Goal: Task Accomplishment & Management: Use online tool/utility

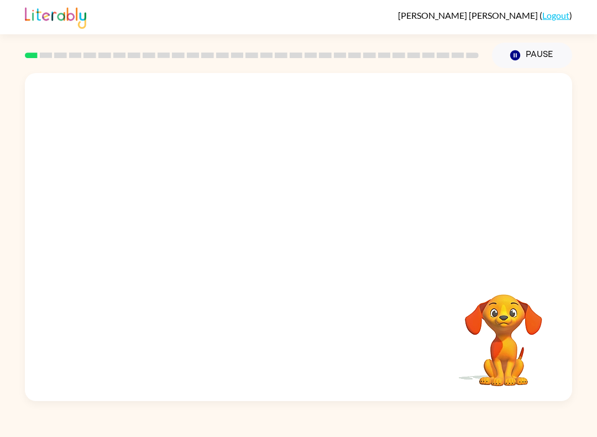
click at [111, 170] on div at bounding box center [299, 172] width 548 height 198
click at [515, 305] on video "Your browser must support playing .mp4 files to use Literably. Please try using…" at bounding box center [504, 332] width 111 height 111
click at [303, 240] on icon "button" at bounding box center [298, 242] width 19 height 19
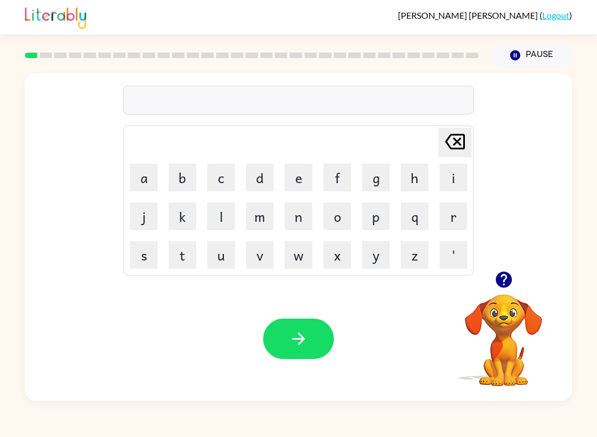
click at [139, 253] on button "s" at bounding box center [144, 255] width 28 height 28
click at [425, 179] on button "h" at bounding box center [415, 178] width 28 height 28
click at [220, 259] on button "u" at bounding box center [221, 255] width 28 height 28
click at [132, 241] on button "s" at bounding box center [144, 255] width 28 height 28
click at [301, 324] on button "button" at bounding box center [298, 339] width 71 height 40
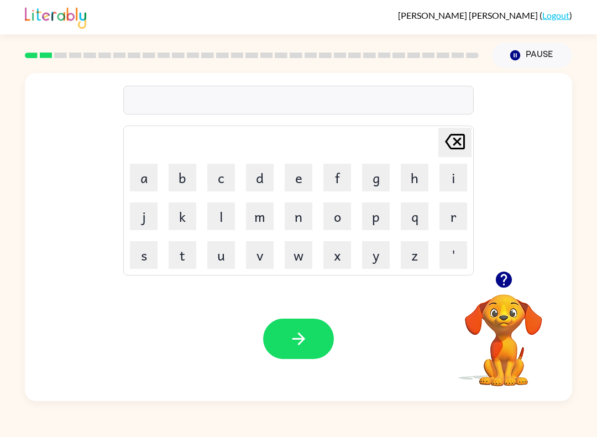
click at [513, 304] on video "Your browser must support playing .mp4 files to use Literably. Please try using…" at bounding box center [504, 332] width 111 height 111
click at [502, 277] on icon "button" at bounding box center [504, 279] width 19 height 19
click at [154, 174] on button "a" at bounding box center [144, 178] width 28 height 28
click at [377, 208] on button "p" at bounding box center [376, 216] width 28 height 28
click at [150, 174] on button "a" at bounding box center [144, 178] width 28 height 28
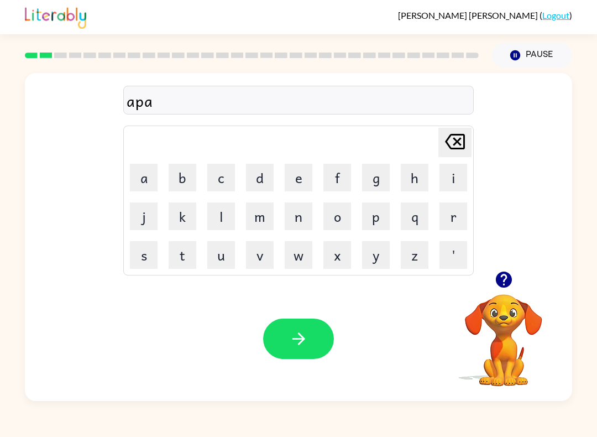
click at [457, 225] on button "r" at bounding box center [454, 216] width 28 height 28
click at [455, 181] on button "i" at bounding box center [454, 178] width 28 height 28
click at [291, 184] on button "e" at bounding box center [299, 178] width 28 height 28
click at [309, 205] on button "n" at bounding box center [299, 216] width 28 height 28
click at [219, 175] on button "c" at bounding box center [221, 178] width 28 height 28
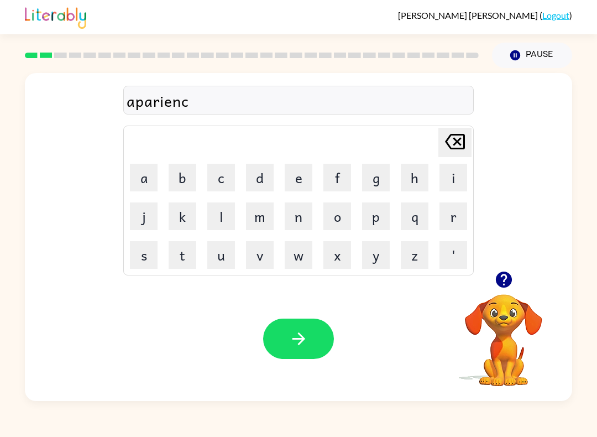
click at [301, 173] on button "e" at bounding box center [299, 178] width 28 height 28
click at [143, 245] on button "s" at bounding box center [144, 255] width 28 height 28
click at [310, 341] on button "button" at bounding box center [298, 339] width 71 height 40
click at [462, 219] on button "r" at bounding box center [454, 216] width 28 height 28
click at [285, 160] on td "e" at bounding box center [299, 178] width 38 height 38
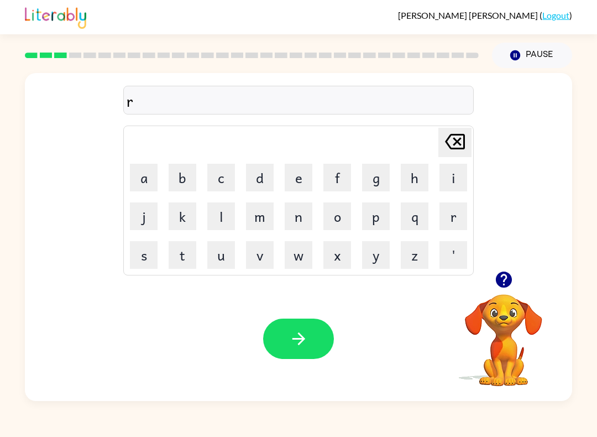
click at [294, 168] on button "e" at bounding box center [299, 178] width 28 height 28
click at [152, 183] on button "a" at bounding box center [144, 178] width 28 height 28
click at [233, 208] on button "l" at bounding box center [221, 216] width 28 height 28
click at [460, 179] on button "i" at bounding box center [454, 178] width 28 height 28
click at [185, 252] on button "t" at bounding box center [183, 255] width 28 height 28
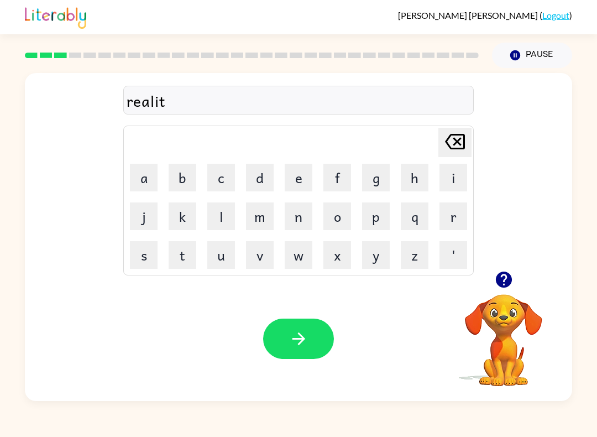
click at [446, 188] on button "i" at bounding box center [454, 178] width 28 height 28
click at [461, 136] on icon "Delete Delete last character input" at bounding box center [455, 141] width 27 height 27
click at [295, 176] on button "e" at bounding box center [299, 178] width 28 height 28
click at [139, 175] on button "a" at bounding box center [144, 178] width 28 height 28
click at [468, 131] on icon "Delete Delete last character input" at bounding box center [455, 141] width 27 height 27
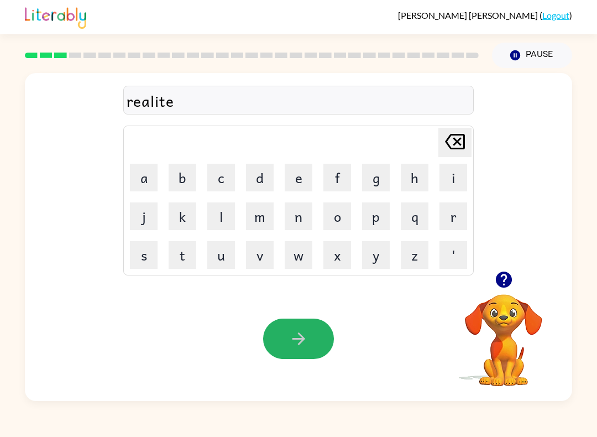
click at [310, 338] on button "button" at bounding box center [298, 339] width 71 height 40
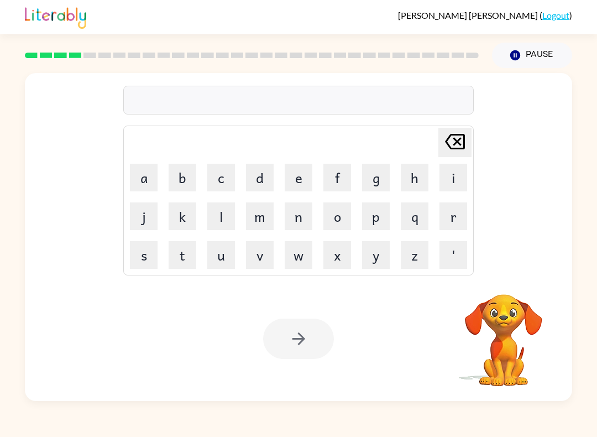
click at [295, 178] on button "e" at bounding box center [299, 178] width 28 height 28
click at [221, 217] on button "l" at bounding box center [221, 216] width 28 height 28
click at [297, 178] on button "e" at bounding box center [299, 178] width 28 height 28
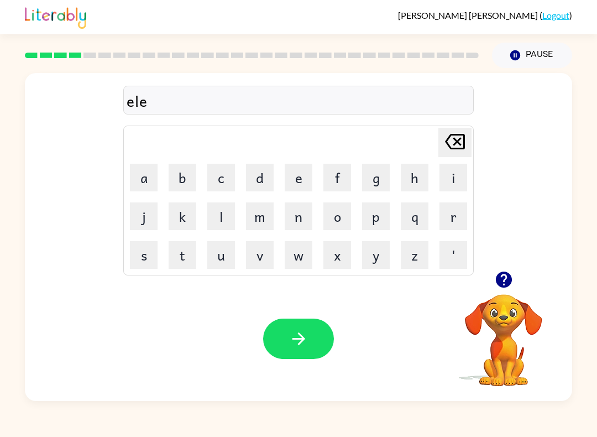
click at [260, 220] on button "m" at bounding box center [260, 216] width 28 height 28
click at [460, 179] on button "i" at bounding box center [454, 178] width 28 height 28
click at [301, 220] on button "n" at bounding box center [299, 216] width 28 height 28
click at [146, 180] on button "a" at bounding box center [144, 178] width 28 height 28
click at [183, 262] on button "t" at bounding box center [183, 255] width 28 height 28
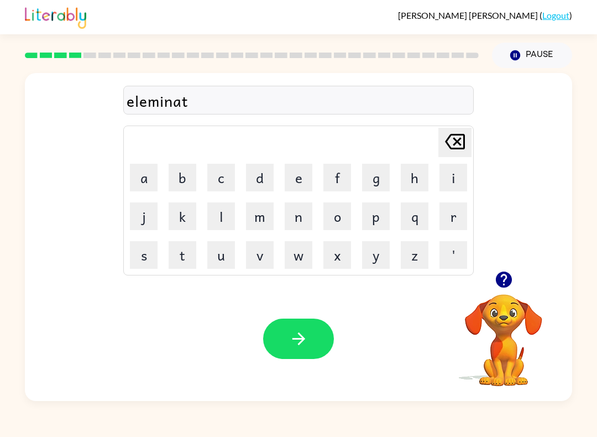
click at [303, 183] on button "e" at bounding box center [299, 178] width 28 height 28
click at [314, 339] on button "button" at bounding box center [298, 339] width 71 height 40
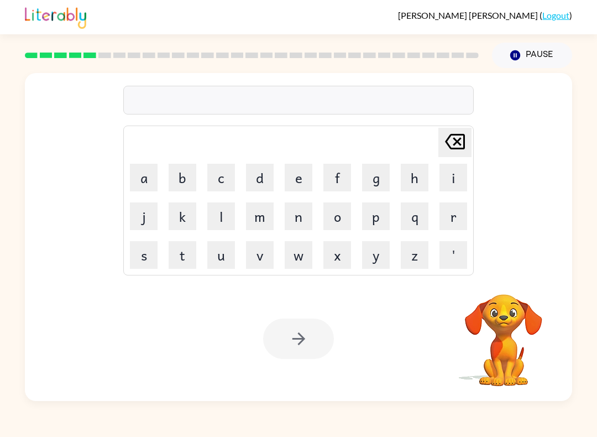
click at [262, 177] on button "d" at bounding box center [260, 178] width 28 height 28
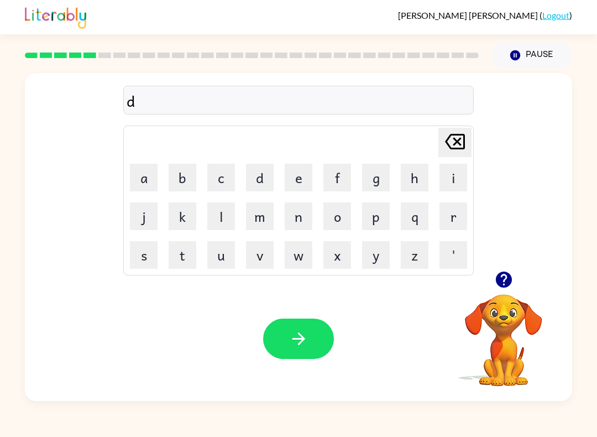
click at [221, 256] on button "u" at bounding box center [221, 255] width 28 height 28
click at [383, 216] on button "p" at bounding box center [376, 216] width 28 height 28
click at [227, 212] on button "l" at bounding box center [221, 216] width 28 height 28
click at [451, 183] on button "i" at bounding box center [454, 178] width 28 height 28
click at [217, 178] on button "c" at bounding box center [221, 178] width 28 height 28
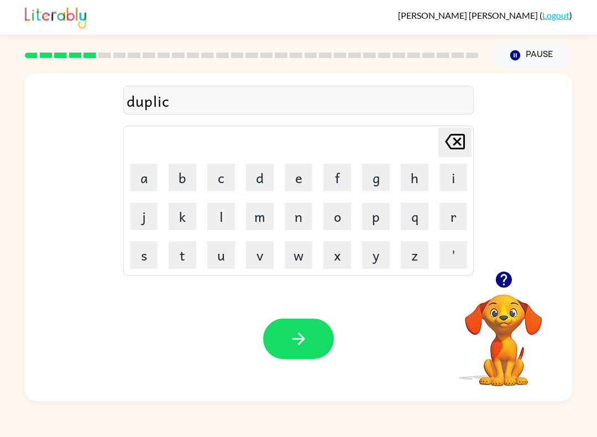
click at [148, 176] on button "a" at bounding box center [144, 178] width 28 height 28
click at [184, 257] on button "t" at bounding box center [183, 255] width 28 height 28
click at [295, 184] on button "e" at bounding box center [299, 178] width 28 height 28
click at [314, 337] on button "button" at bounding box center [298, 339] width 71 height 40
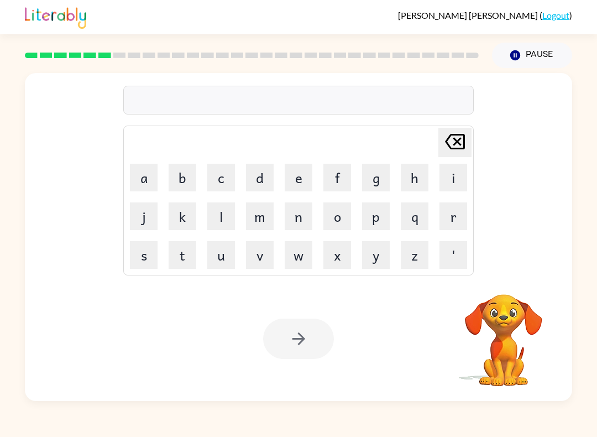
click at [273, 243] on button "v" at bounding box center [260, 255] width 28 height 28
click at [147, 183] on button "a" at bounding box center [144, 178] width 28 height 28
click at [220, 179] on button "c" at bounding box center [221, 178] width 28 height 28
click at [143, 179] on button "a" at bounding box center [144, 178] width 28 height 28
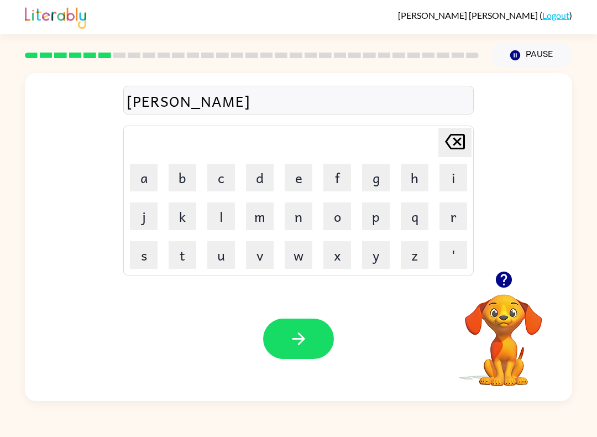
click at [177, 254] on button "t" at bounding box center [183, 255] width 28 height 28
click at [452, 189] on button "i" at bounding box center [454, 178] width 28 height 28
click at [340, 211] on button "o" at bounding box center [338, 216] width 28 height 28
click at [295, 213] on button "n" at bounding box center [299, 216] width 28 height 28
click at [296, 329] on button "button" at bounding box center [298, 339] width 71 height 40
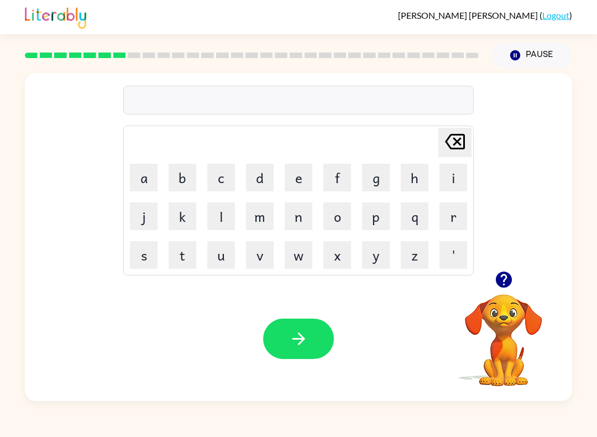
click at [381, 222] on button "p" at bounding box center [376, 216] width 28 height 28
click at [337, 220] on button "o" at bounding box center [338, 216] width 28 height 28
click at [254, 179] on button "d" at bounding box center [260, 178] width 28 height 28
click at [210, 211] on button "l" at bounding box center [221, 216] width 28 height 28
click at [292, 183] on button "e" at bounding box center [299, 178] width 28 height 28
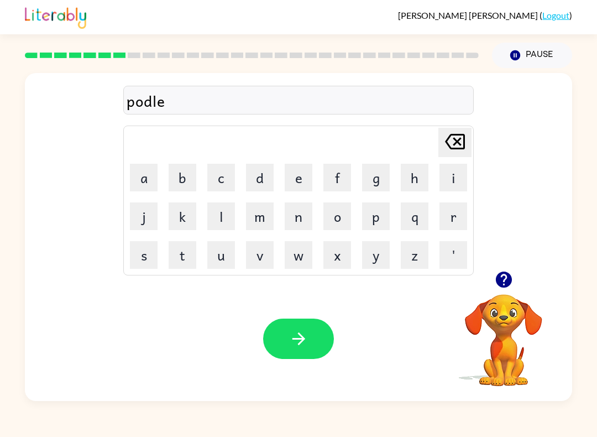
click at [309, 325] on button "button" at bounding box center [298, 339] width 71 height 40
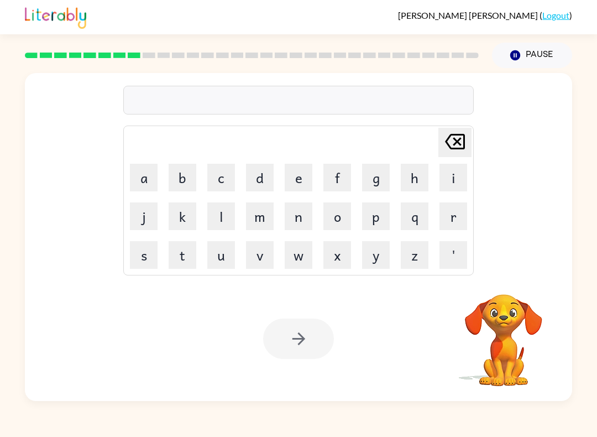
click at [370, 222] on button "p" at bounding box center [376, 216] width 28 height 28
click at [149, 179] on button "a" at bounding box center [144, 178] width 28 height 28
click at [450, 218] on button "r" at bounding box center [454, 216] width 28 height 28
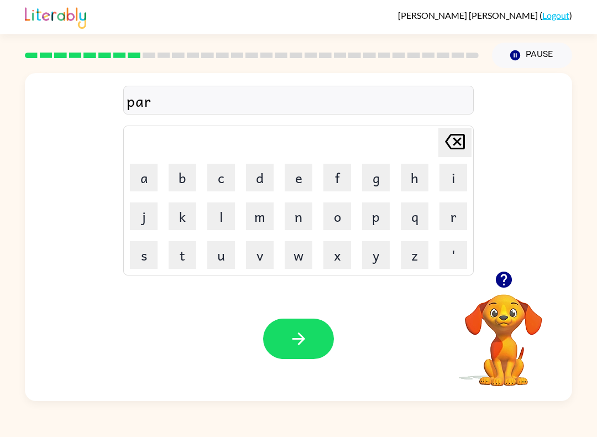
click at [195, 268] on button "t" at bounding box center [183, 255] width 28 height 28
click at [466, 183] on button "i" at bounding box center [454, 178] width 28 height 28
click at [224, 176] on button "c" at bounding box center [221, 178] width 28 height 28
click at [224, 210] on button "l" at bounding box center [221, 216] width 28 height 28
click at [298, 183] on button "e" at bounding box center [299, 178] width 28 height 28
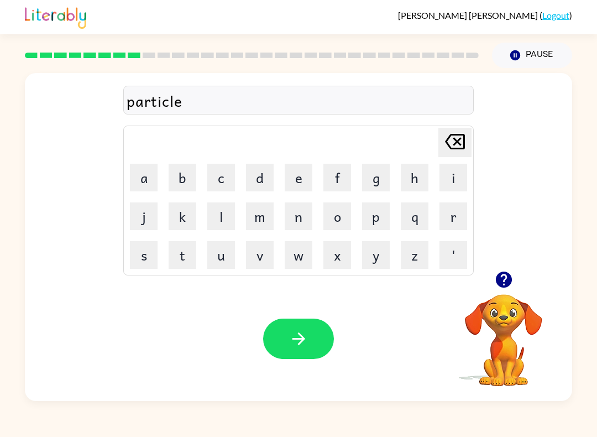
click at [308, 341] on icon "button" at bounding box center [298, 338] width 19 height 19
click at [451, 219] on button "r" at bounding box center [454, 216] width 28 height 28
click at [290, 173] on button "e" at bounding box center [299, 178] width 28 height 28
click at [225, 174] on button "c" at bounding box center [221, 178] width 28 height 28
click at [143, 169] on button "a" at bounding box center [144, 178] width 28 height 28
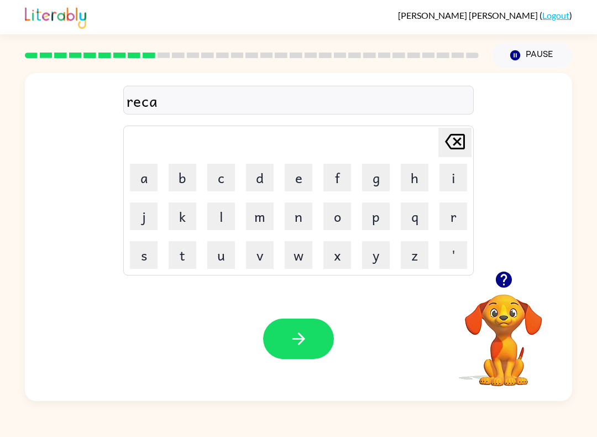
click at [220, 184] on button "c" at bounding box center [221, 178] width 28 height 28
click at [180, 251] on button "t" at bounding box center [183, 255] width 28 height 28
click at [217, 253] on button "u" at bounding box center [221, 255] width 28 height 28
click at [455, 224] on button "r" at bounding box center [454, 216] width 28 height 28
click at [298, 176] on button "e" at bounding box center [299, 178] width 28 height 28
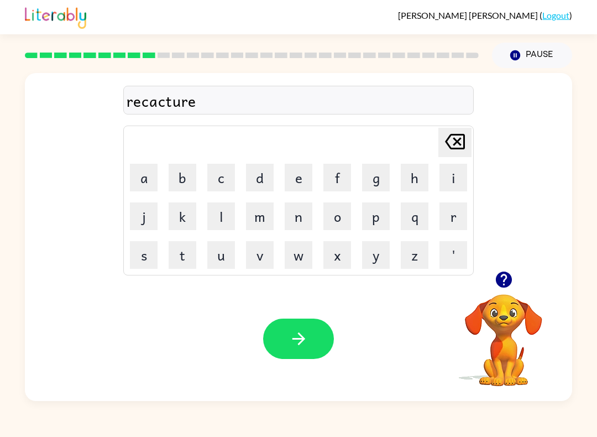
click at [308, 344] on icon "button" at bounding box center [298, 338] width 19 height 19
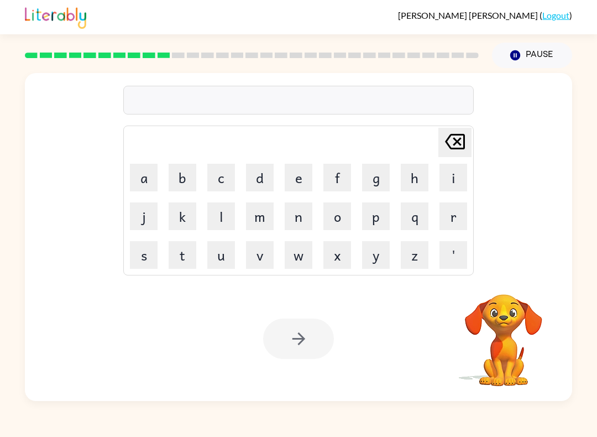
click at [381, 222] on button "p" at bounding box center [376, 216] width 28 height 28
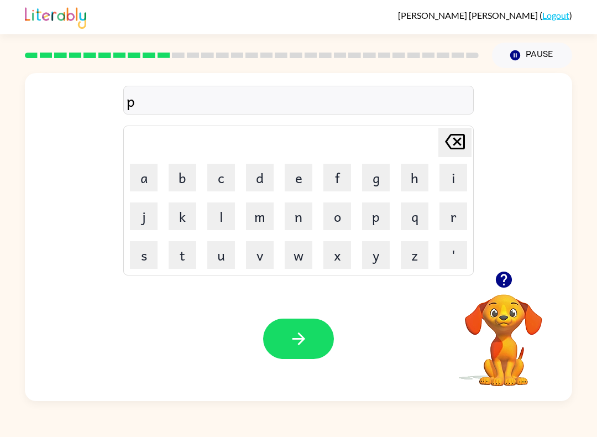
click at [462, 219] on button "r" at bounding box center [454, 216] width 28 height 28
click at [299, 169] on button "e" at bounding box center [299, 178] width 28 height 28
click at [145, 257] on button "s" at bounding box center [144, 255] width 28 height 28
click at [219, 174] on button "c" at bounding box center [221, 178] width 28 height 28
click at [231, 253] on button "u" at bounding box center [221, 255] width 28 height 28
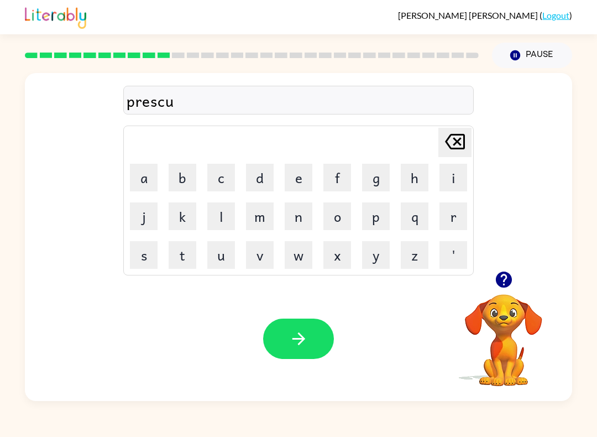
click at [226, 212] on button "l" at bounding box center [221, 216] width 28 height 28
click at [295, 185] on button "e" at bounding box center [299, 178] width 28 height 28
click at [310, 342] on button "button" at bounding box center [298, 339] width 71 height 40
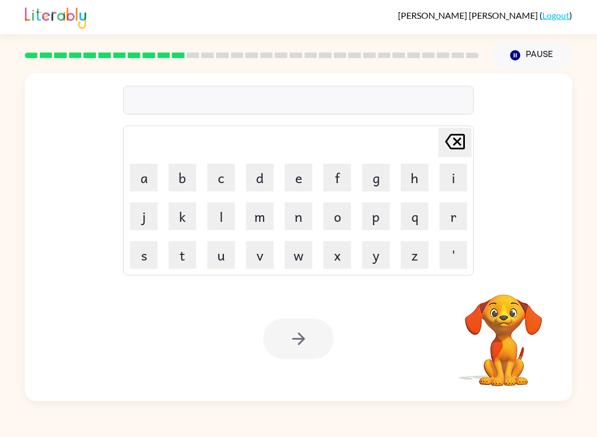
click at [217, 183] on button "c" at bounding box center [221, 178] width 28 height 28
click at [462, 213] on button "r" at bounding box center [454, 216] width 28 height 28
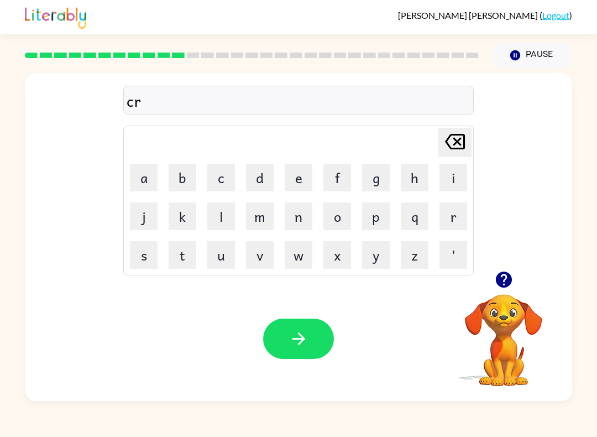
click at [148, 176] on button "a" at bounding box center [144, 178] width 28 height 28
click at [262, 249] on button "v" at bounding box center [260, 255] width 28 height 28
click at [302, 178] on button "e" at bounding box center [299, 178] width 28 height 28
click at [255, 175] on button "d" at bounding box center [260, 178] width 28 height 28
click at [309, 340] on button "button" at bounding box center [298, 339] width 71 height 40
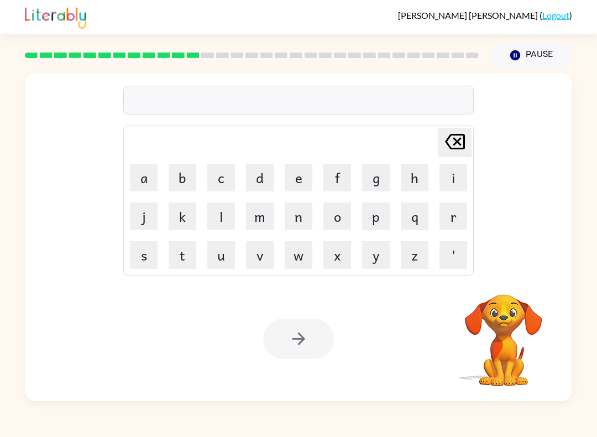
click at [269, 169] on button "d" at bounding box center [260, 178] width 28 height 28
click at [300, 173] on button "e" at bounding box center [299, 178] width 28 height 28
click at [223, 173] on button "c" at bounding box center [221, 178] width 28 height 28
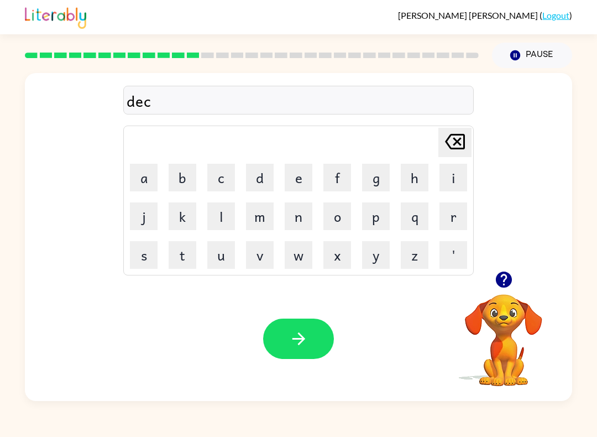
click at [186, 257] on button "t" at bounding box center [183, 255] width 28 height 28
click at [146, 178] on button "a" at bounding box center [144, 178] width 28 height 28
click at [178, 247] on button "t" at bounding box center [183, 255] width 28 height 28
click at [300, 181] on button "e" at bounding box center [299, 178] width 28 height 28
click at [296, 336] on icon "button" at bounding box center [298, 338] width 19 height 19
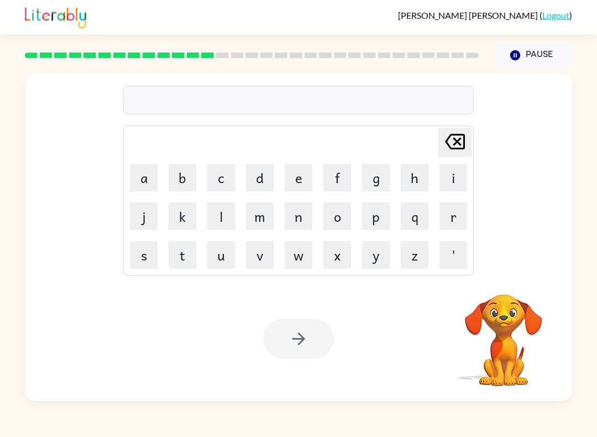
click at [375, 223] on button "p" at bounding box center [376, 216] width 28 height 28
click at [149, 184] on button "a" at bounding box center [144, 178] width 28 height 28
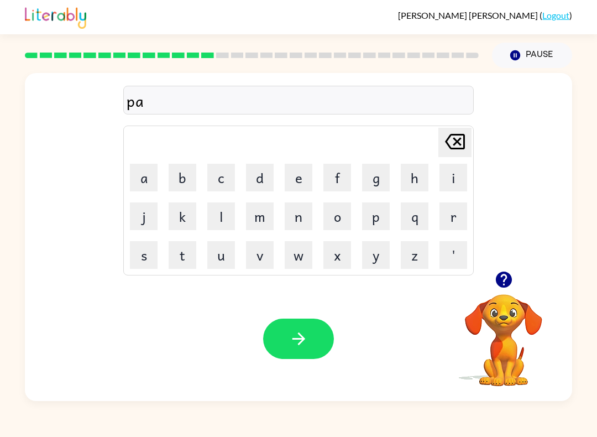
click at [374, 252] on button "y" at bounding box center [376, 255] width 28 height 28
click at [268, 214] on button "m" at bounding box center [260, 216] width 28 height 28
click at [151, 176] on button "a" at bounding box center [144, 178] width 28 height 28
click at [302, 214] on button "n" at bounding box center [299, 216] width 28 height 28
click at [171, 245] on button "t" at bounding box center [183, 255] width 28 height 28
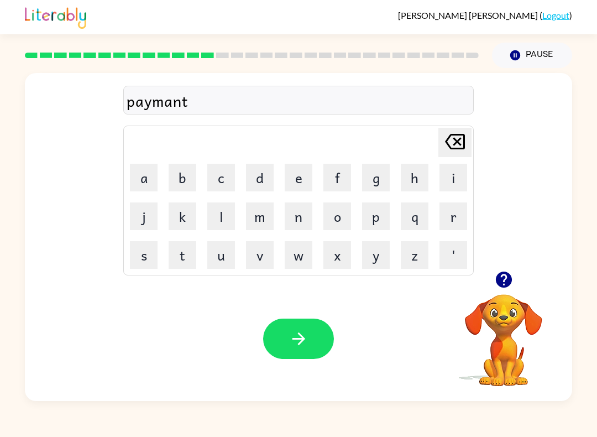
click at [305, 341] on icon "button" at bounding box center [298, 338] width 19 height 19
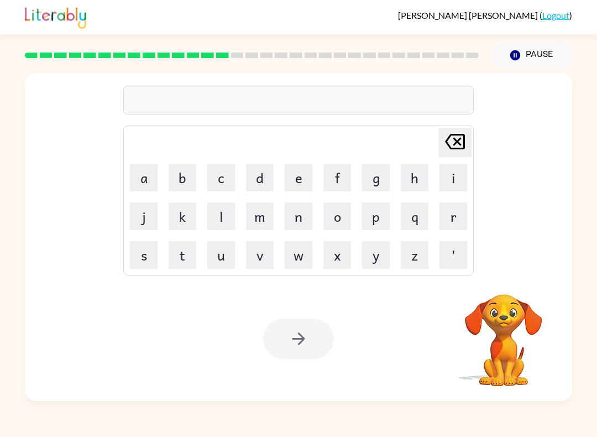
click at [264, 215] on button "m" at bounding box center [260, 216] width 28 height 28
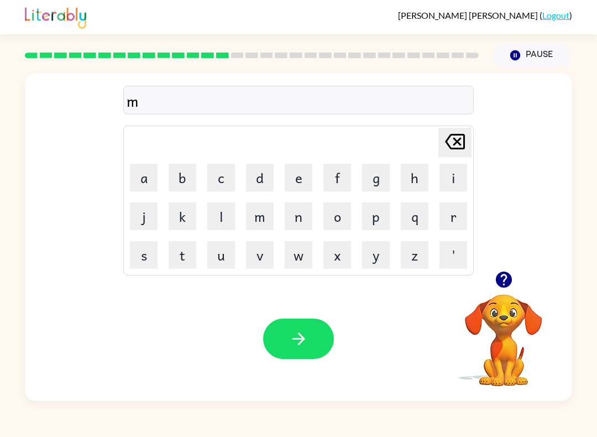
click at [153, 172] on button "a" at bounding box center [144, 178] width 28 height 28
click at [381, 249] on button "y" at bounding box center [376, 255] width 28 height 28
click at [223, 253] on button "u" at bounding box center [221, 255] width 28 height 28
click at [461, 217] on button "r" at bounding box center [454, 216] width 28 height 28
click at [300, 184] on button "e" at bounding box center [299, 178] width 28 height 28
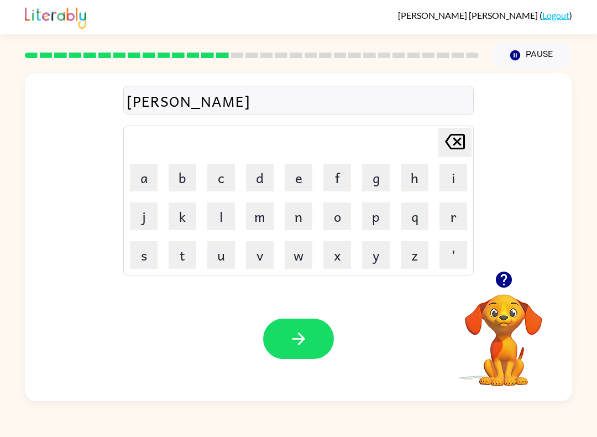
click at [292, 336] on icon "button" at bounding box center [298, 338] width 19 height 19
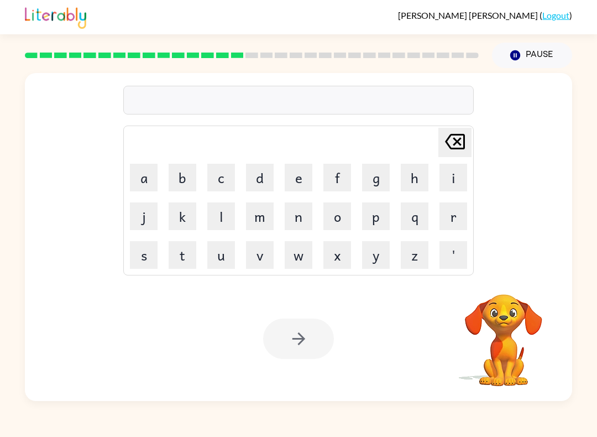
click at [149, 247] on button "s" at bounding box center [144, 255] width 28 height 28
click at [375, 217] on button "p" at bounding box center [376, 216] width 28 height 28
click at [156, 173] on button "a" at bounding box center [144, 178] width 28 height 28
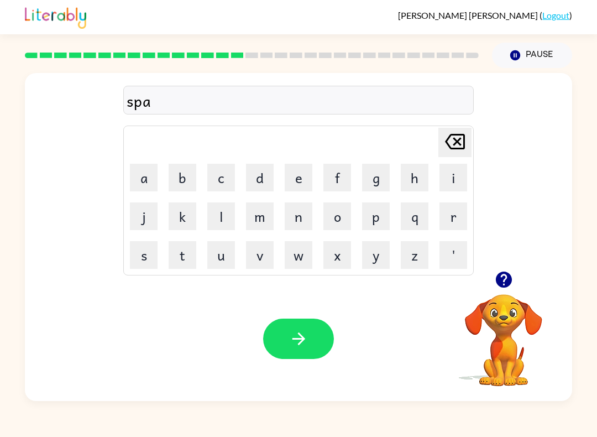
click at [455, 225] on button "r" at bounding box center [454, 216] width 28 height 28
click at [219, 170] on button "c" at bounding box center [221, 178] width 28 height 28
click at [458, 144] on icon "Delete Delete last character input" at bounding box center [455, 141] width 27 height 27
click at [195, 215] on button "k" at bounding box center [183, 216] width 28 height 28
click at [315, 339] on button "button" at bounding box center [298, 339] width 71 height 40
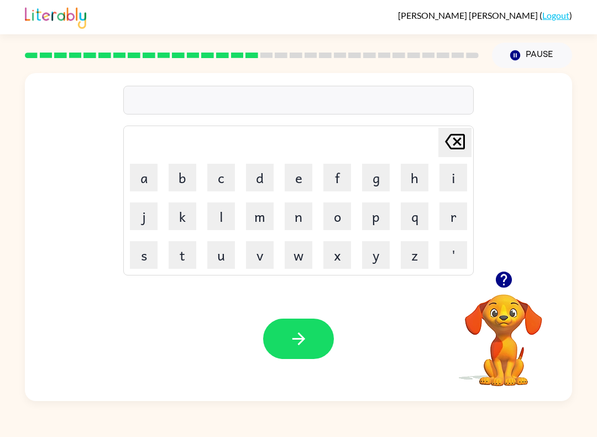
click at [375, 219] on button "p" at bounding box center [376, 216] width 28 height 28
click at [344, 216] on button "o" at bounding box center [338, 216] width 28 height 28
click at [221, 251] on button "u" at bounding box center [221, 255] width 28 height 28
click at [225, 211] on button "l" at bounding box center [221, 216] width 28 height 28
click at [460, 139] on icon at bounding box center [455, 141] width 20 height 15
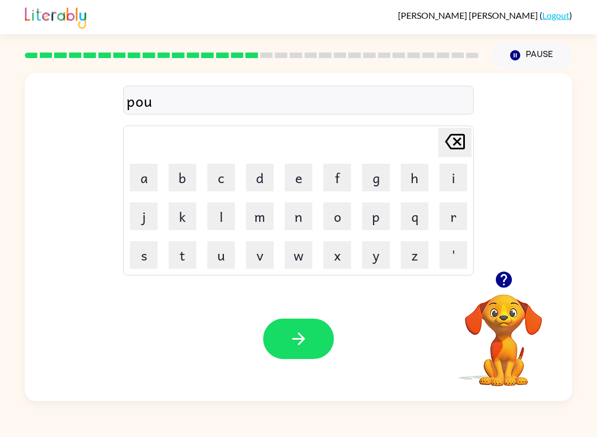
click at [300, 174] on button "e" at bounding box center [299, 178] width 28 height 28
click at [208, 217] on button "l" at bounding box center [221, 216] width 28 height 28
click at [297, 342] on icon "button" at bounding box center [298, 338] width 19 height 19
click at [150, 255] on button "s" at bounding box center [144, 255] width 28 height 28
click at [378, 218] on button "p" at bounding box center [376, 216] width 28 height 28
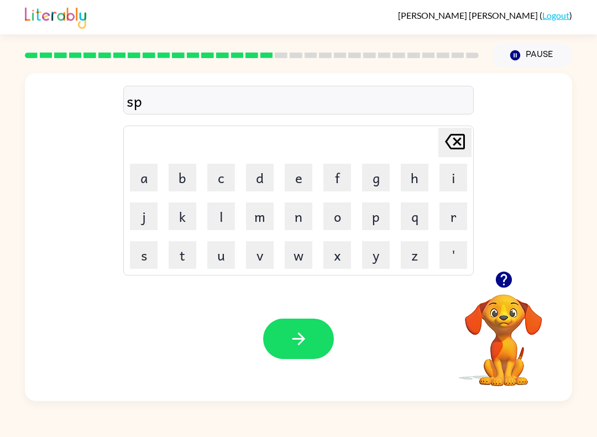
click at [454, 179] on button "i" at bounding box center [454, 178] width 28 height 28
click at [296, 213] on button "n" at bounding box center [299, 216] width 28 height 28
click at [447, 184] on button "i" at bounding box center [454, 178] width 28 height 28
click at [294, 210] on button "n" at bounding box center [299, 216] width 28 height 28
click at [373, 186] on button "g" at bounding box center [376, 178] width 28 height 28
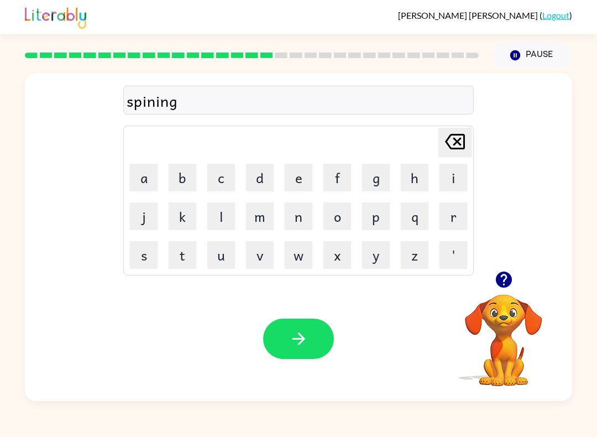
click at [300, 347] on icon "button" at bounding box center [298, 338] width 19 height 19
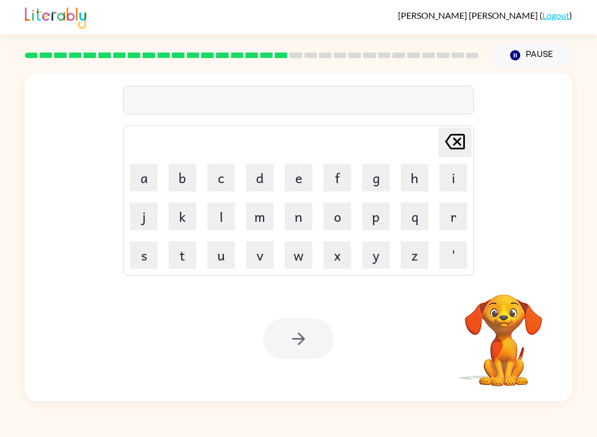
click at [373, 185] on button "g" at bounding box center [376, 178] width 28 height 28
click at [454, 222] on button "r" at bounding box center [454, 216] width 28 height 28
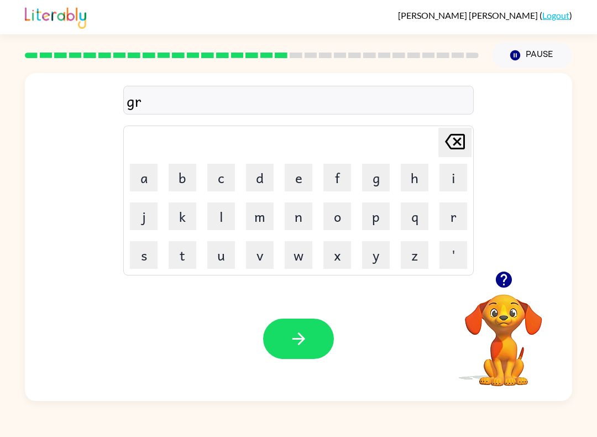
click at [347, 216] on button "o" at bounding box center [338, 216] width 28 height 28
click at [217, 256] on button "u" at bounding box center [221, 255] width 28 height 28
click at [263, 217] on button "m" at bounding box center [260, 216] width 28 height 28
click at [452, 182] on button "i" at bounding box center [454, 178] width 28 height 28
click at [294, 184] on button "e" at bounding box center [299, 178] width 28 height 28
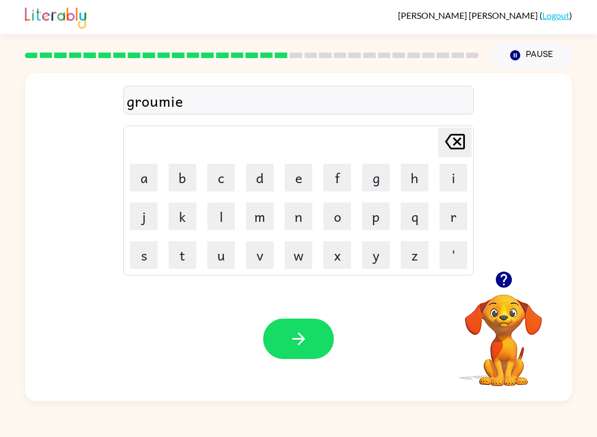
click at [148, 247] on button "s" at bounding box center [144, 255] width 28 height 28
click at [191, 252] on button "t" at bounding box center [183, 255] width 28 height 28
click at [462, 136] on icon at bounding box center [455, 141] width 20 height 15
click at [461, 136] on icon at bounding box center [455, 141] width 20 height 15
click at [462, 142] on icon "Delete Delete last character input" at bounding box center [455, 141] width 27 height 27
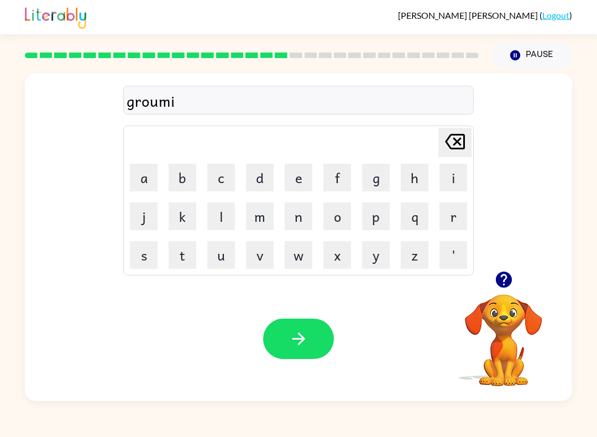
click at [461, 142] on icon "Delete Delete last character input" at bounding box center [455, 141] width 27 height 27
click at [464, 141] on icon at bounding box center [455, 141] width 20 height 15
click at [259, 223] on button "m" at bounding box center [260, 216] width 28 height 28
click at [373, 219] on button "p" at bounding box center [376, 216] width 28 height 28
click at [447, 177] on button "i" at bounding box center [454, 178] width 28 height 28
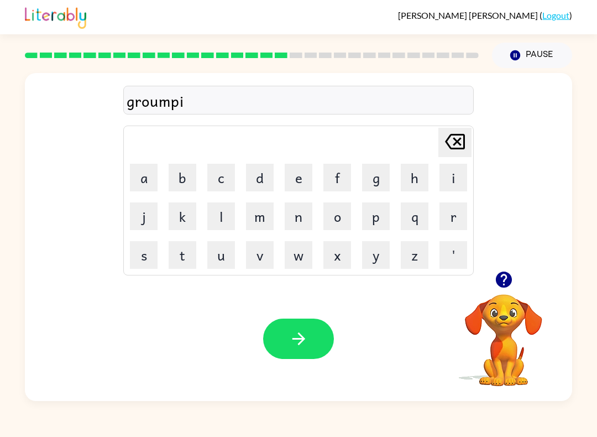
click at [294, 170] on button "e" at bounding box center [299, 178] width 28 height 28
click at [147, 257] on button "s" at bounding box center [144, 255] width 28 height 28
click at [186, 252] on button "t" at bounding box center [183, 255] width 28 height 28
click at [287, 336] on button "button" at bounding box center [298, 339] width 71 height 40
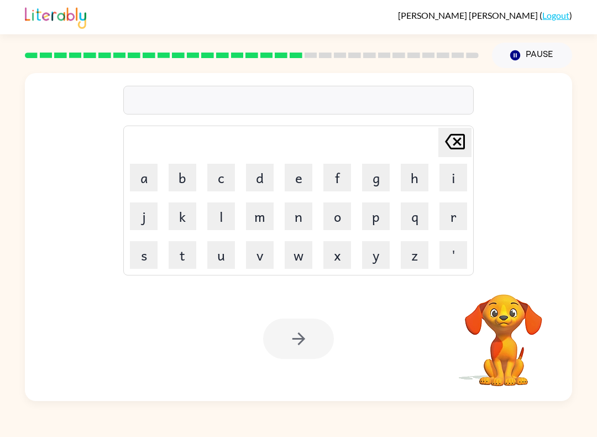
click at [455, 179] on button "i" at bounding box center [454, 178] width 28 height 28
click at [298, 217] on button "n" at bounding box center [299, 216] width 28 height 28
click at [228, 178] on button "c" at bounding box center [221, 178] width 28 height 28
click at [459, 222] on button "r" at bounding box center [454, 216] width 28 height 28
click at [296, 173] on button "e" at bounding box center [299, 178] width 28 height 28
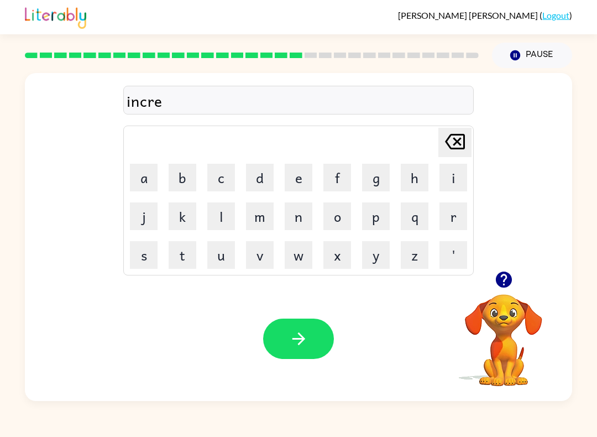
click at [184, 249] on button "t" at bounding box center [183, 255] width 28 height 28
click at [146, 181] on button "a" at bounding box center [144, 178] width 28 height 28
click at [182, 175] on button "b" at bounding box center [183, 178] width 28 height 28
click at [220, 212] on button "l" at bounding box center [221, 216] width 28 height 28
click at [295, 179] on button "e" at bounding box center [299, 178] width 28 height 28
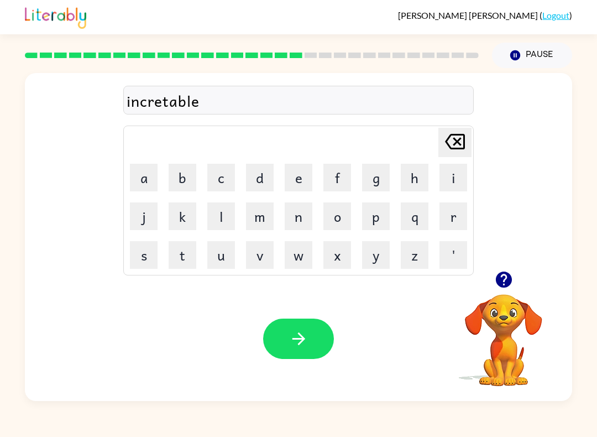
click at [297, 337] on icon "button" at bounding box center [298, 338] width 19 height 19
click at [216, 212] on button "l" at bounding box center [221, 216] width 28 height 28
click at [451, 180] on button "i" at bounding box center [454, 178] width 28 height 28
click at [146, 256] on button "s" at bounding box center [144, 255] width 28 height 28
click at [298, 177] on button "e" at bounding box center [299, 178] width 28 height 28
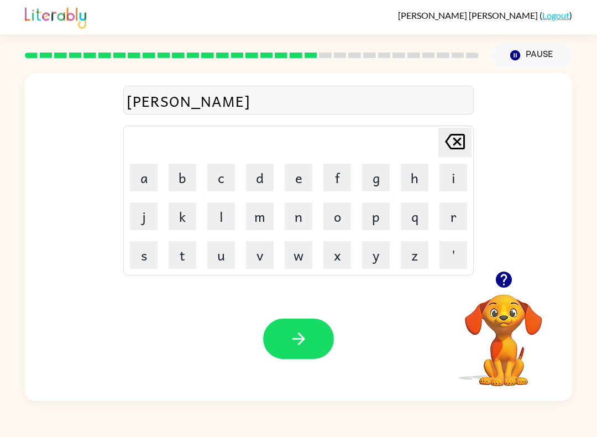
click at [290, 216] on button "n" at bounding box center [299, 216] width 28 height 28
click at [184, 252] on button "t" at bounding box center [183, 255] width 28 height 28
click at [302, 336] on icon "button" at bounding box center [298, 338] width 19 height 19
click at [301, 220] on button "n" at bounding box center [299, 216] width 28 height 28
click at [342, 221] on button "o" at bounding box center [338, 216] width 28 height 28
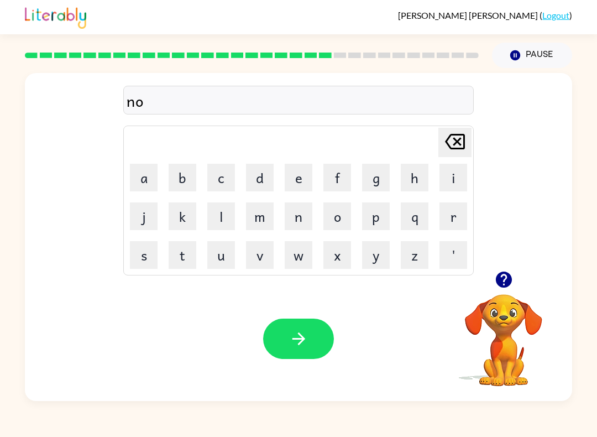
click at [258, 211] on button "m" at bounding box center [260, 216] width 28 height 28
click at [459, 177] on button "i" at bounding box center [454, 178] width 28 height 28
click at [285, 211] on button "n" at bounding box center [299, 216] width 28 height 28
click at [148, 176] on button "a" at bounding box center [144, 178] width 28 height 28
click at [183, 252] on button "t" at bounding box center [183, 255] width 28 height 28
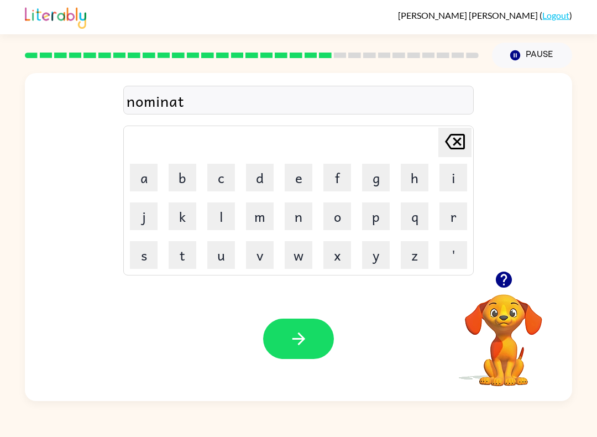
click at [303, 180] on button "e" at bounding box center [299, 178] width 28 height 28
click at [278, 329] on button "button" at bounding box center [298, 339] width 71 height 40
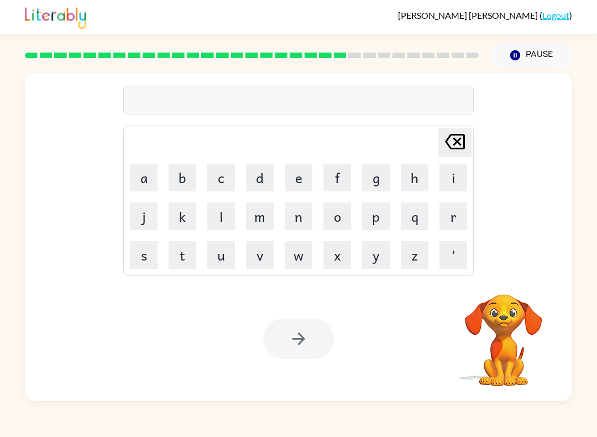
click at [152, 259] on button "s" at bounding box center [144, 255] width 28 height 28
click at [221, 253] on button "u" at bounding box center [221, 255] width 28 height 28
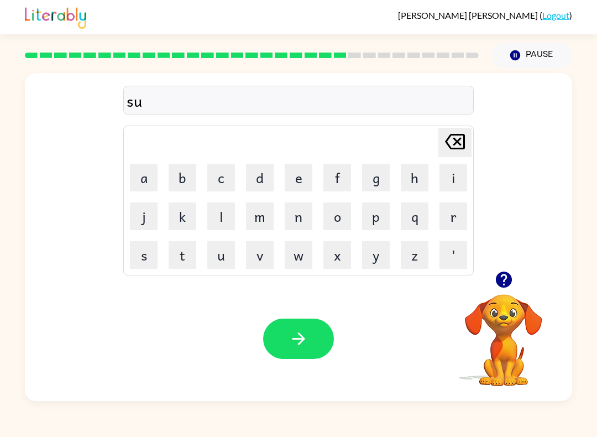
click at [144, 252] on button "s" at bounding box center [144, 255] width 28 height 28
click at [179, 252] on button "t" at bounding box center [183, 255] width 28 height 28
click at [155, 179] on button "a" at bounding box center [144, 178] width 28 height 28
click at [453, 177] on button "i" at bounding box center [454, 178] width 28 height 28
click at [306, 219] on button "n" at bounding box center [299, 216] width 28 height 28
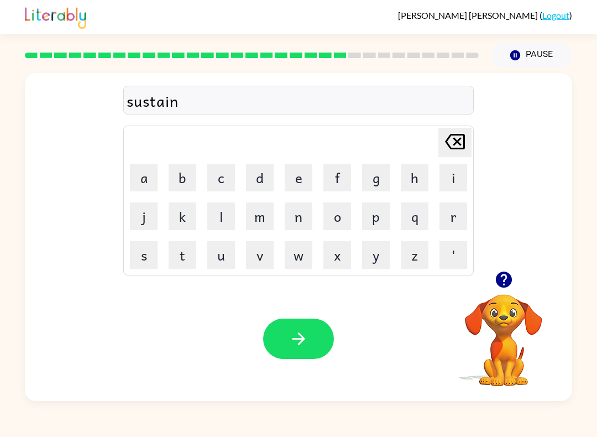
click at [303, 341] on icon "button" at bounding box center [298, 338] width 13 height 13
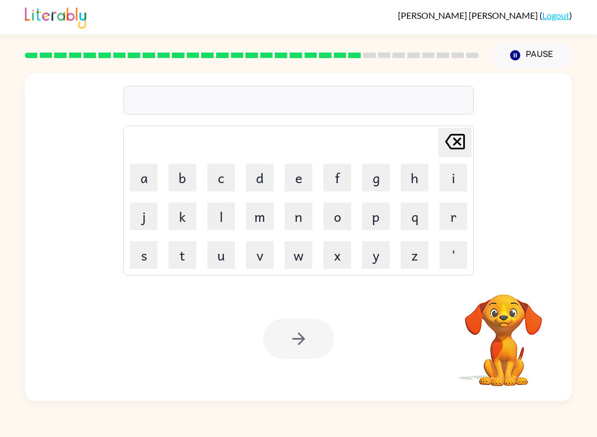
click at [294, 249] on button "w" at bounding box center [299, 255] width 28 height 28
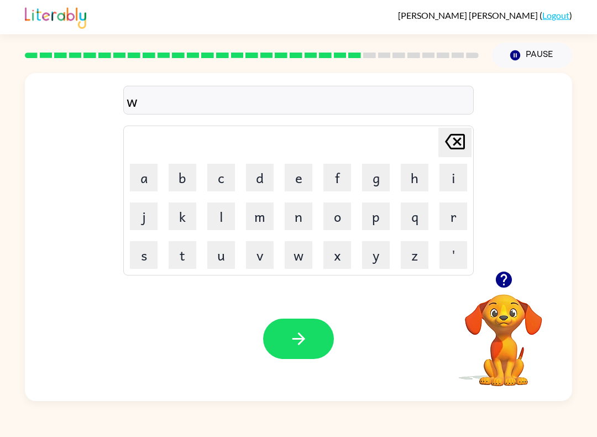
click at [333, 220] on button "o" at bounding box center [338, 216] width 28 height 28
click at [450, 220] on button "r" at bounding box center [454, 216] width 28 height 28
click at [258, 174] on button "d" at bounding box center [260, 178] width 28 height 28
click at [453, 174] on button "i" at bounding box center [454, 178] width 28 height 28
click at [298, 176] on button "e" at bounding box center [299, 178] width 28 height 28
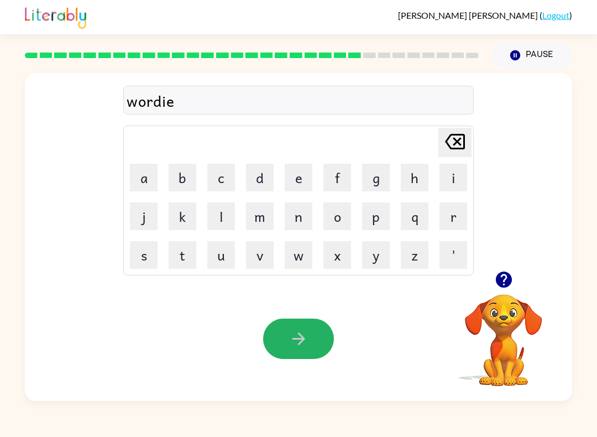
click at [300, 326] on button "button" at bounding box center [298, 339] width 71 height 40
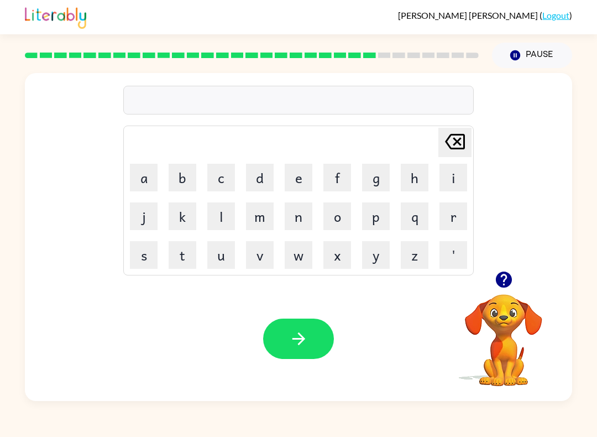
click at [462, 217] on button "r" at bounding box center [454, 216] width 28 height 28
click at [292, 172] on button "e" at bounding box center [299, 178] width 28 height 28
click at [142, 176] on button "a" at bounding box center [144, 178] width 28 height 28
click at [226, 216] on button "l" at bounding box center [221, 216] width 28 height 28
click at [153, 179] on button "a" at bounding box center [144, 178] width 28 height 28
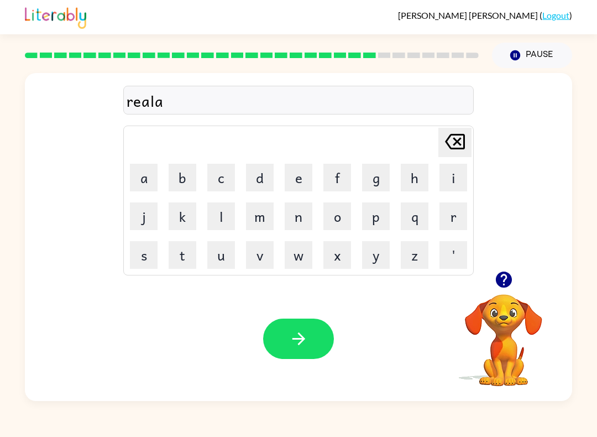
click at [175, 247] on button "t" at bounding box center [183, 255] width 28 height 28
click at [297, 181] on button "e" at bounding box center [299, 178] width 28 height 28
click at [251, 169] on button "d" at bounding box center [260, 178] width 28 height 28
click at [307, 342] on icon "button" at bounding box center [298, 338] width 19 height 19
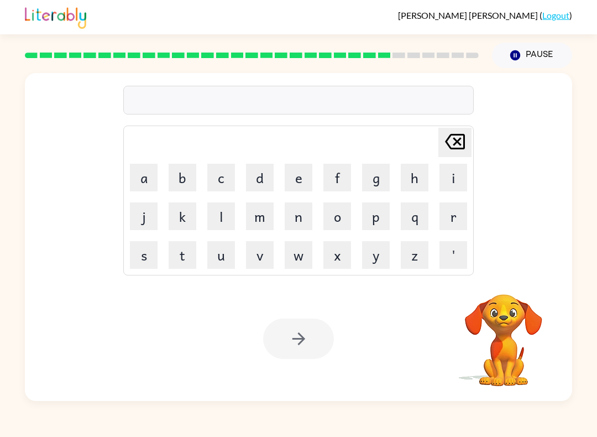
click at [213, 176] on button "c" at bounding box center [221, 178] width 28 height 28
click at [287, 178] on button "e" at bounding box center [299, 178] width 28 height 28
click at [142, 173] on button "a" at bounding box center [144, 178] width 28 height 28
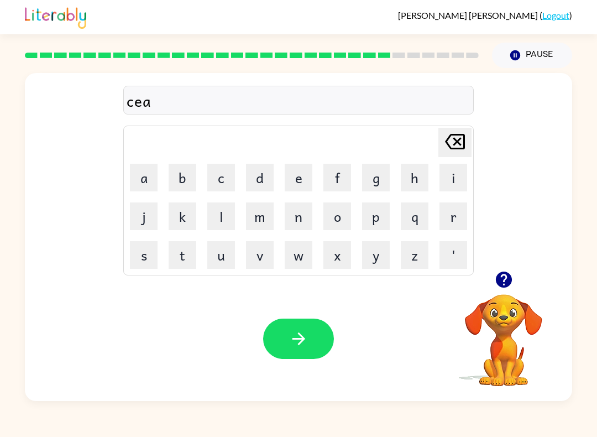
click at [183, 249] on button "t" at bounding box center [183, 255] width 28 height 28
click at [305, 180] on button "e" at bounding box center [299, 178] width 28 height 28
click at [300, 221] on button "n" at bounding box center [299, 216] width 28 height 28
click at [313, 328] on button "button" at bounding box center [298, 339] width 71 height 40
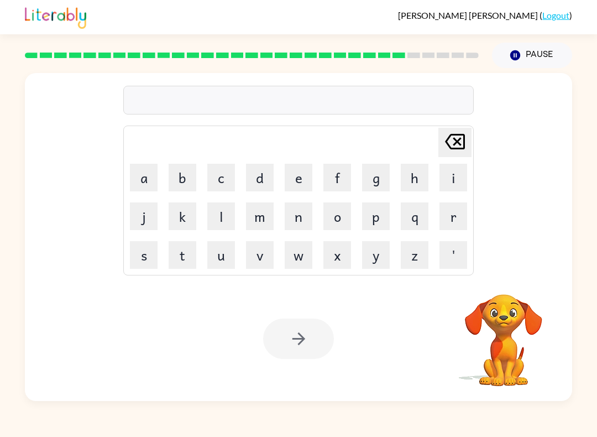
click at [153, 179] on button "a" at bounding box center [144, 178] width 28 height 28
click at [381, 227] on button "p" at bounding box center [376, 216] width 28 height 28
click at [380, 227] on button "p" at bounding box center [376, 216] width 28 height 28
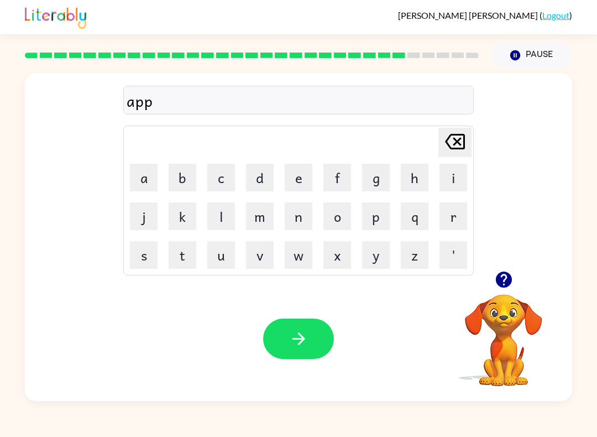
click at [145, 178] on button "a" at bounding box center [144, 178] width 28 height 28
click at [451, 217] on button "r" at bounding box center [454, 216] width 28 height 28
click at [254, 207] on button "m" at bounding box center [260, 216] width 28 height 28
click at [305, 181] on button "e" at bounding box center [299, 178] width 28 height 28
click at [304, 222] on button "n" at bounding box center [299, 216] width 28 height 28
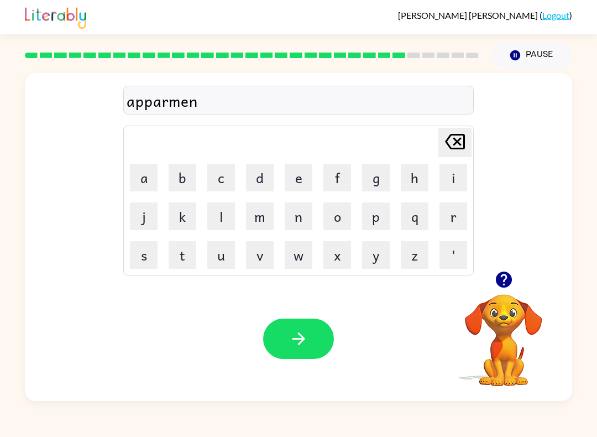
click at [194, 253] on button "t" at bounding box center [183, 255] width 28 height 28
click at [297, 349] on button "button" at bounding box center [298, 339] width 71 height 40
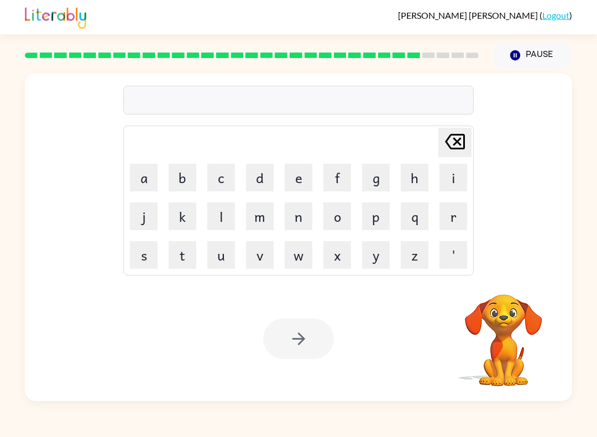
click at [153, 256] on button "s" at bounding box center [144, 255] width 28 height 28
click at [223, 208] on button "l" at bounding box center [221, 216] width 28 height 28
click at [149, 178] on button "a" at bounding box center [144, 178] width 28 height 28
click at [450, 176] on button "i" at bounding box center [454, 178] width 28 height 28
click at [183, 245] on button "t" at bounding box center [183, 255] width 28 height 28
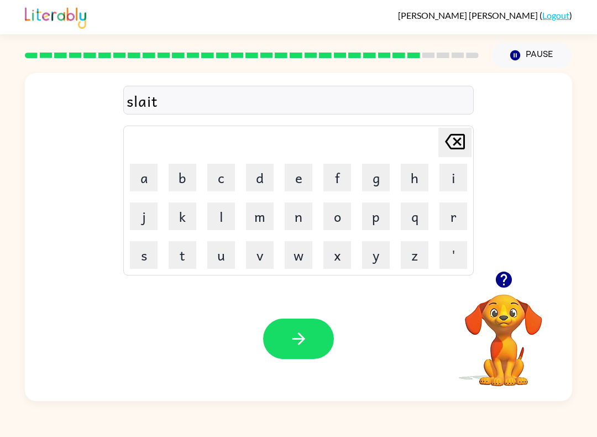
click at [295, 339] on icon "button" at bounding box center [298, 338] width 19 height 19
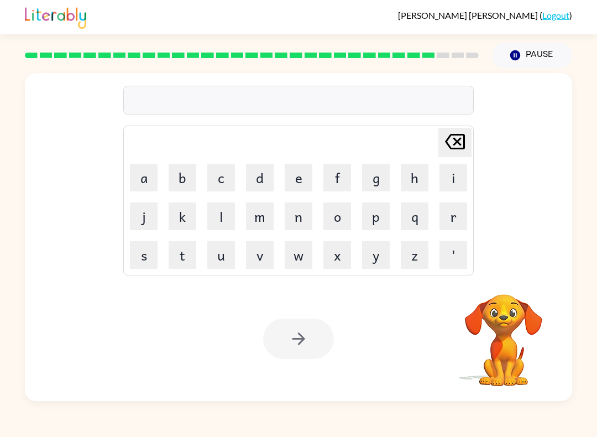
click at [227, 256] on button "u" at bounding box center [221, 255] width 28 height 28
click at [297, 210] on button "n" at bounding box center [299, 216] width 28 height 28
click at [454, 181] on button "i" at bounding box center [454, 178] width 28 height 28
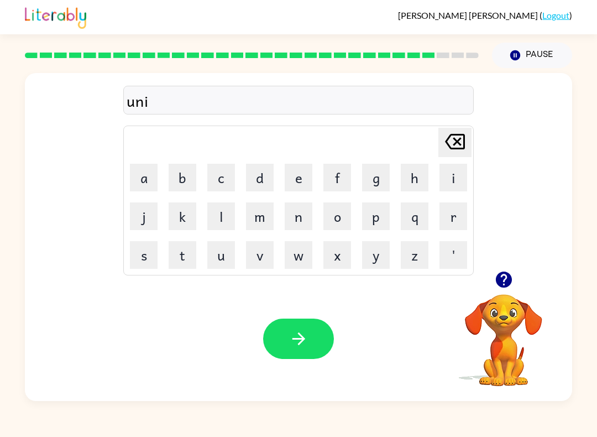
click at [257, 249] on button "v" at bounding box center [260, 255] width 28 height 28
click at [294, 174] on button "e" at bounding box center [299, 178] width 28 height 28
click at [145, 249] on button "s" at bounding box center [144, 255] width 28 height 28
click at [144, 174] on button "a" at bounding box center [144, 178] width 28 height 28
click at [232, 217] on button "l" at bounding box center [221, 216] width 28 height 28
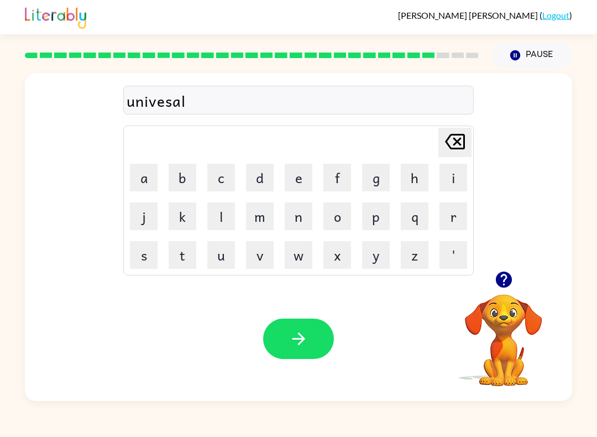
click at [232, 216] on button "l" at bounding box center [221, 216] width 28 height 28
click at [461, 147] on icon "Delete Delete last character input" at bounding box center [455, 141] width 27 height 27
click at [295, 341] on icon "button" at bounding box center [298, 338] width 19 height 19
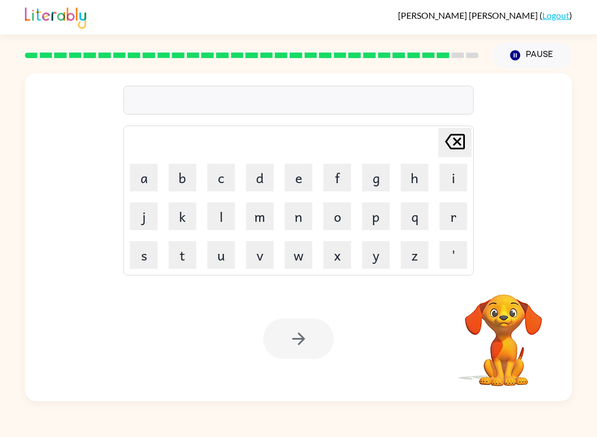
click at [147, 254] on button "s" at bounding box center [144, 255] width 28 height 28
click at [456, 184] on button "i" at bounding box center [454, 178] width 28 height 28
click at [222, 210] on button "l" at bounding box center [221, 216] width 28 height 28
click at [253, 246] on button "v" at bounding box center [260, 255] width 28 height 28
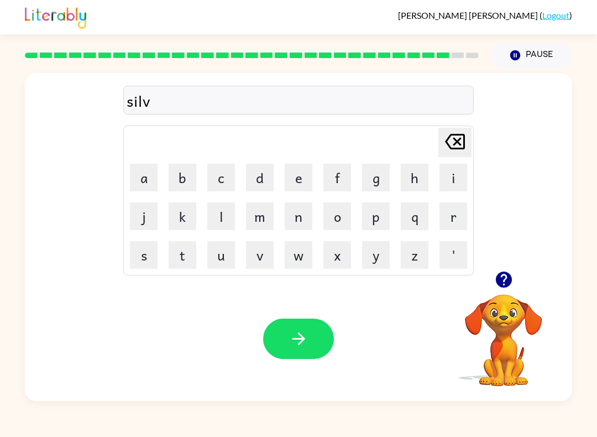
click at [292, 173] on button "e" at bounding box center [299, 178] width 28 height 28
click at [454, 217] on button "r" at bounding box center [454, 216] width 28 height 28
click at [294, 260] on button "w" at bounding box center [299, 255] width 28 height 28
click at [151, 184] on button "a" at bounding box center [144, 178] width 28 height 28
click at [295, 179] on button "e" at bounding box center [299, 178] width 28 height 28
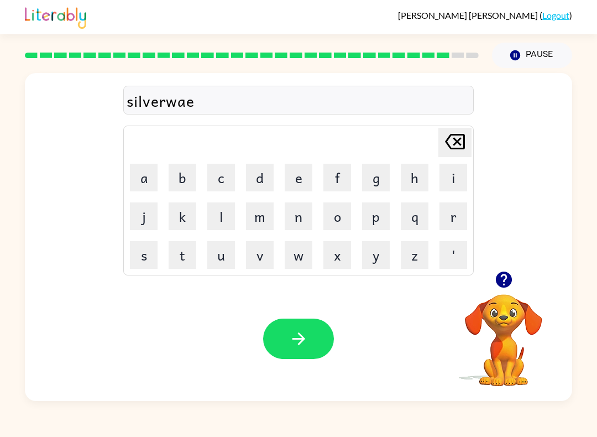
click at [464, 156] on div "Delete Delete last character input" at bounding box center [455, 142] width 27 height 28
click at [453, 219] on button "r" at bounding box center [454, 216] width 28 height 28
click at [290, 172] on button "e" at bounding box center [299, 178] width 28 height 28
click at [309, 330] on button "button" at bounding box center [298, 339] width 71 height 40
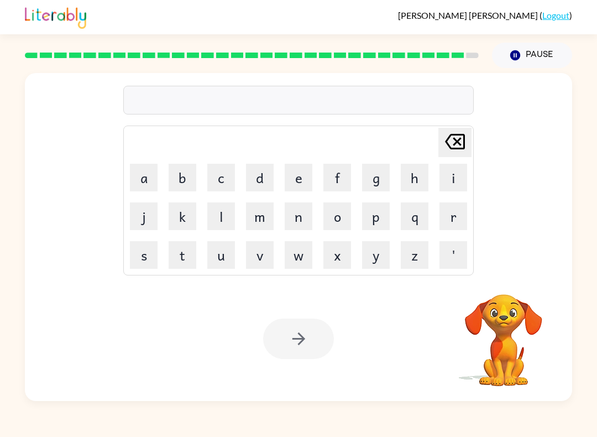
click at [149, 181] on button "a" at bounding box center [144, 178] width 28 height 28
click at [296, 219] on button "n" at bounding box center [299, 216] width 28 height 28
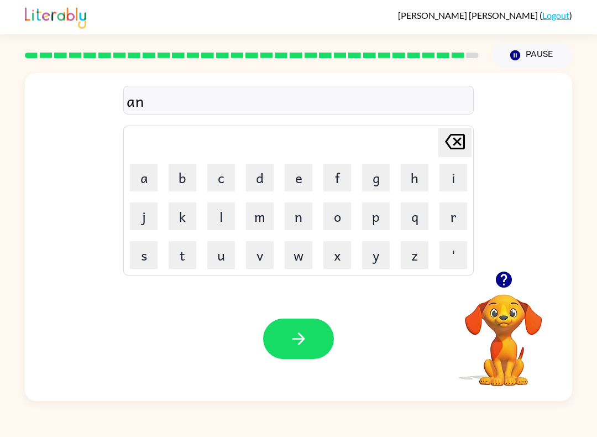
click at [230, 183] on button "c" at bounding box center [221, 178] width 28 height 28
click at [336, 215] on button "o" at bounding box center [338, 216] width 28 height 28
click at [218, 250] on button "u" at bounding box center [221, 255] width 28 height 28
click at [291, 216] on button "n" at bounding box center [299, 216] width 28 height 28
click at [177, 248] on button "t" at bounding box center [183, 255] width 28 height 28
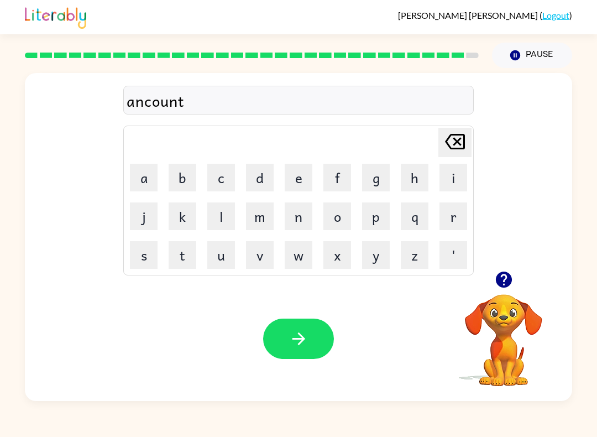
click at [304, 178] on button "e" at bounding box center [299, 178] width 28 height 28
click at [450, 225] on button "r" at bounding box center [454, 216] width 28 height 28
click at [289, 332] on icon "button" at bounding box center [298, 338] width 19 height 19
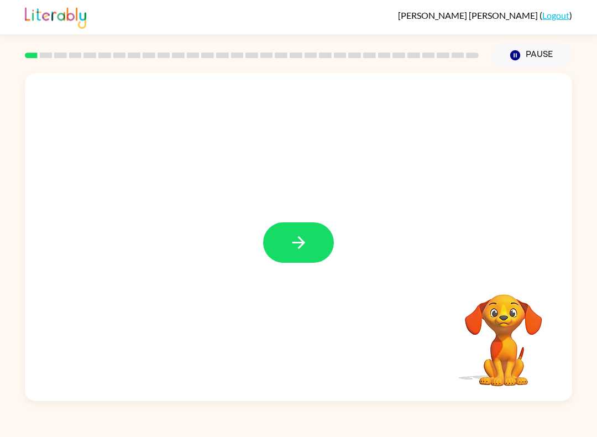
click at [305, 226] on button "button" at bounding box center [298, 242] width 71 height 40
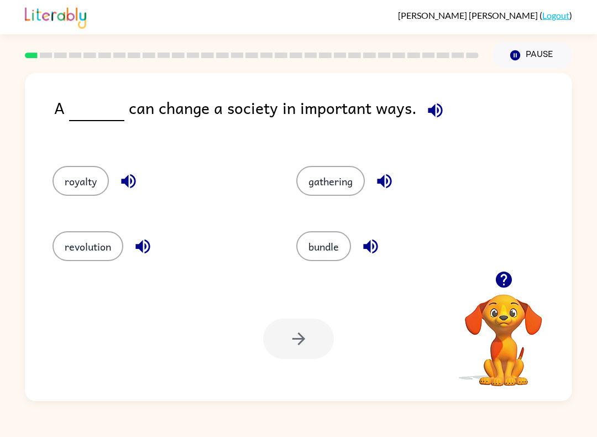
click at [77, 241] on button "revolution" at bounding box center [88, 246] width 71 height 30
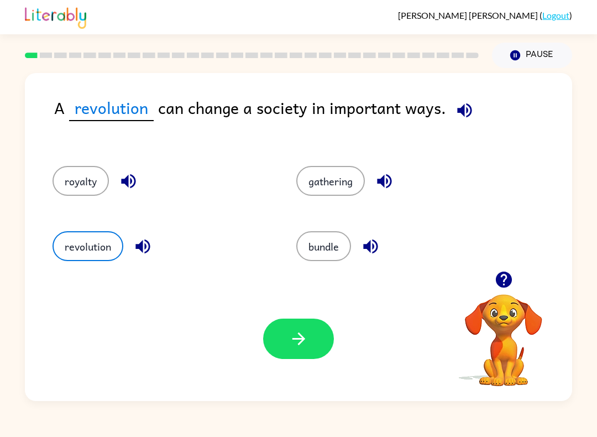
click at [290, 339] on icon "button" at bounding box center [298, 338] width 19 height 19
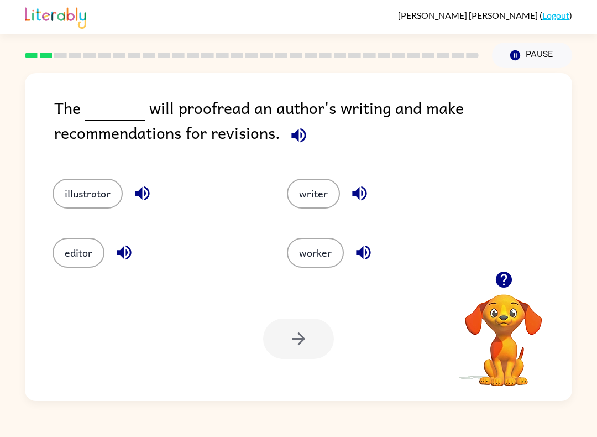
click at [80, 261] on button "editor" at bounding box center [79, 253] width 52 height 30
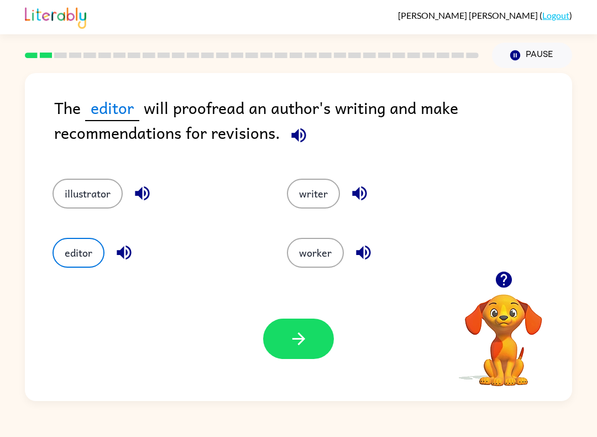
click at [301, 347] on icon "button" at bounding box center [298, 338] width 19 height 19
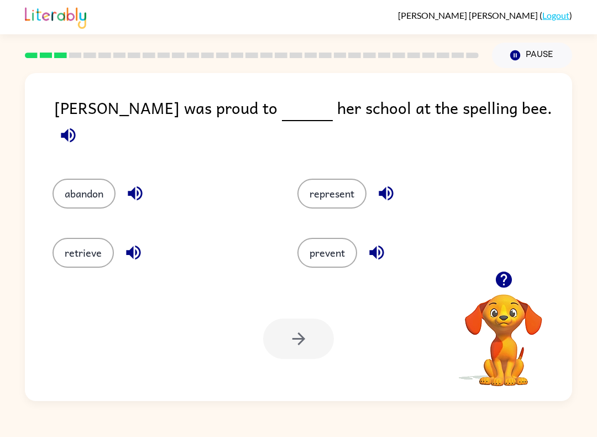
click at [330, 183] on button "represent" at bounding box center [332, 194] width 69 height 30
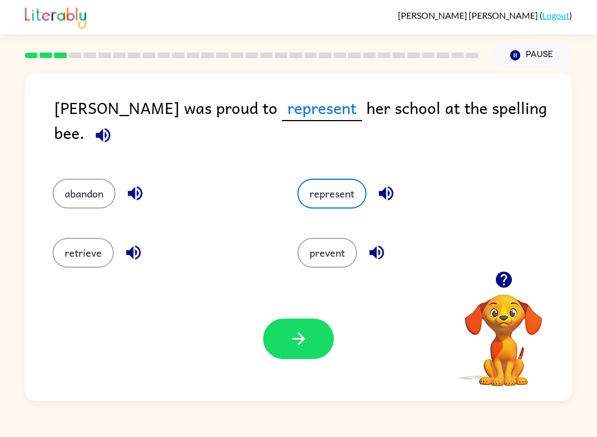
click at [295, 332] on icon "button" at bounding box center [298, 338] width 19 height 19
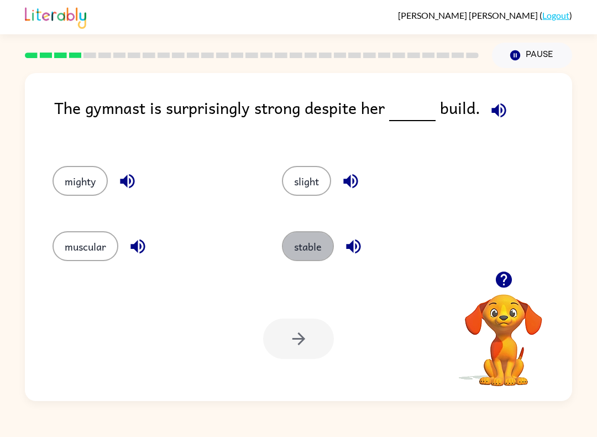
click at [305, 244] on button "stable" at bounding box center [308, 246] width 52 height 30
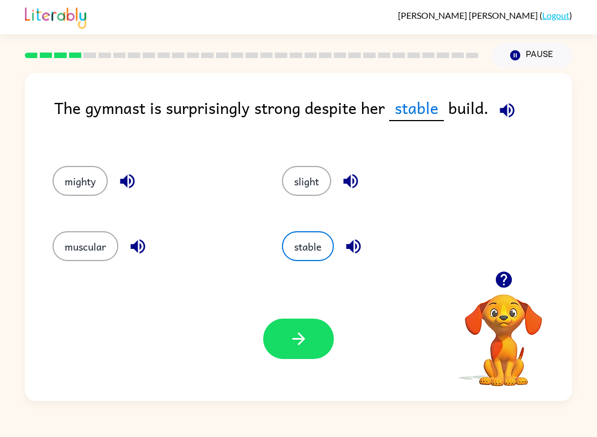
click at [300, 333] on icon "button" at bounding box center [298, 338] width 19 height 19
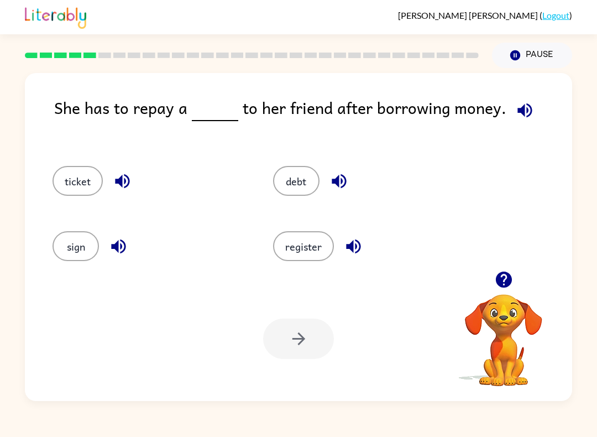
click at [77, 172] on button "ticket" at bounding box center [78, 181] width 50 height 30
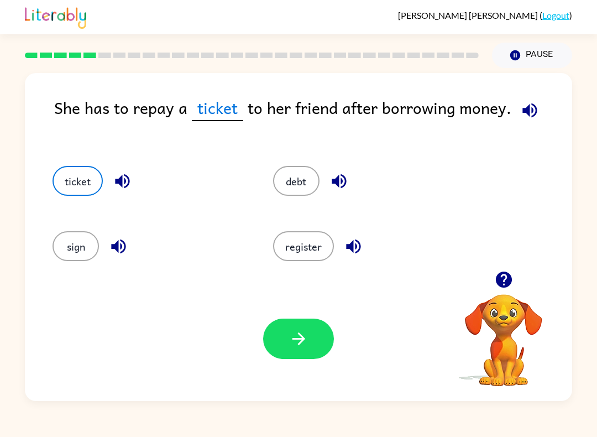
click at [290, 344] on icon "button" at bounding box center [298, 338] width 19 height 19
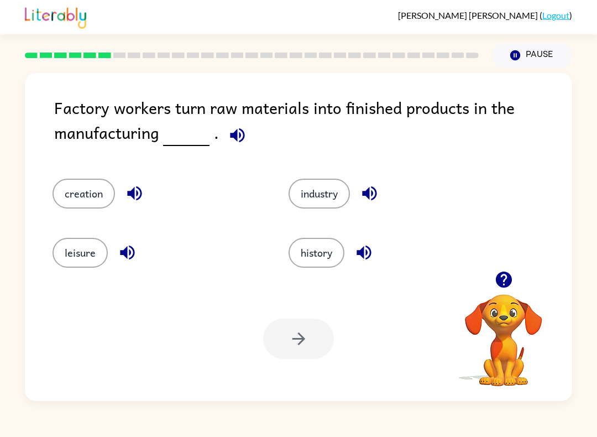
click at [325, 199] on button "industry" at bounding box center [319, 194] width 61 height 30
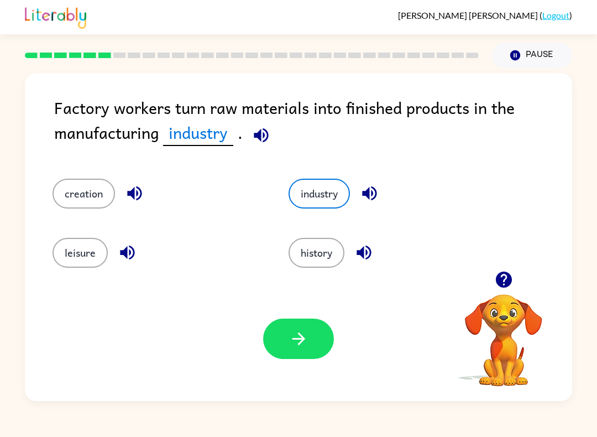
click at [286, 344] on button "button" at bounding box center [298, 339] width 71 height 40
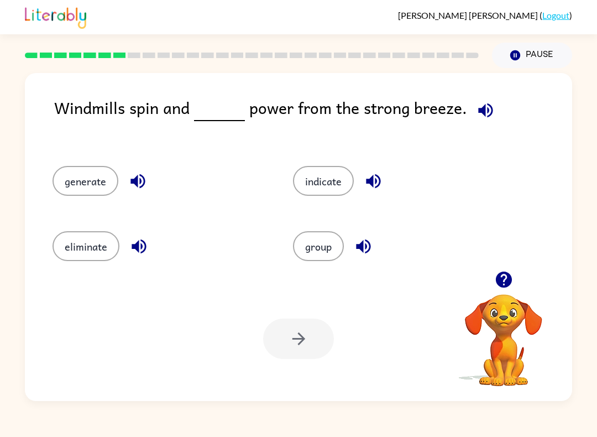
click at [90, 170] on button "generate" at bounding box center [86, 181] width 66 height 30
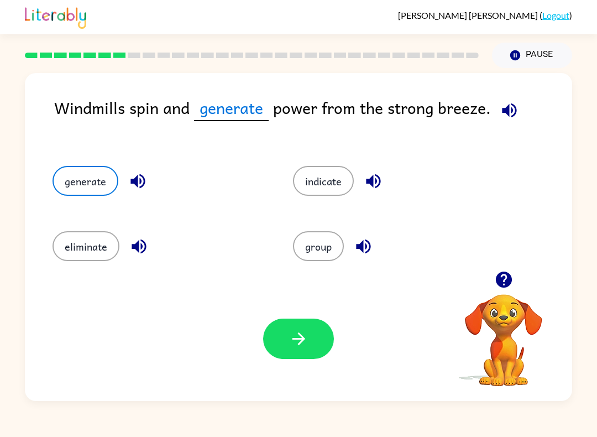
click at [294, 332] on icon "button" at bounding box center [298, 338] width 19 height 19
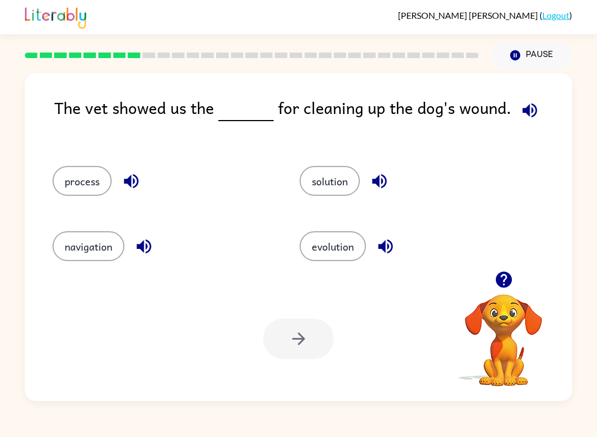
click at [93, 184] on button "process" at bounding box center [82, 181] width 59 height 30
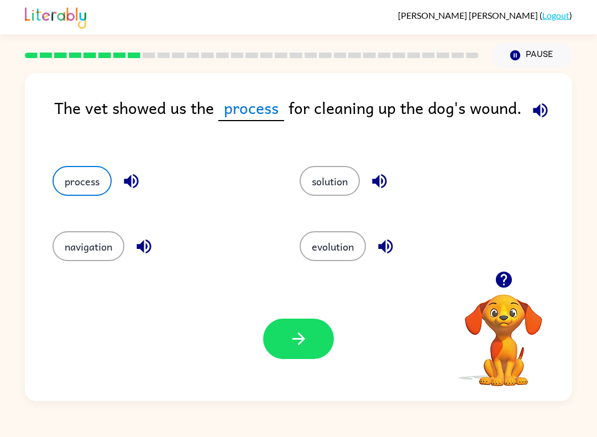
click at [304, 339] on icon "button" at bounding box center [298, 338] width 13 height 13
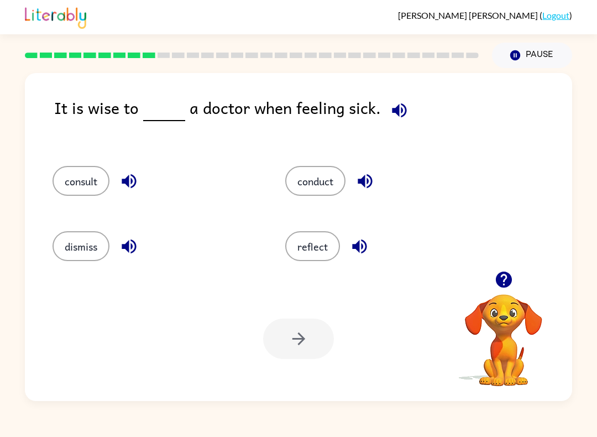
click at [88, 180] on button "consult" at bounding box center [81, 181] width 57 height 30
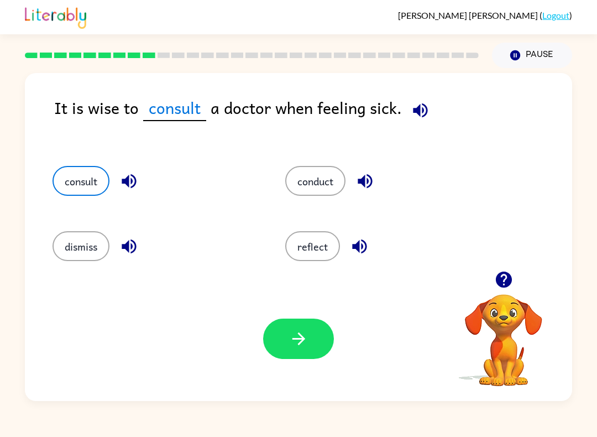
click at [295, 331] on icon "button" at bounding box center [298, 338] width 19 height 19
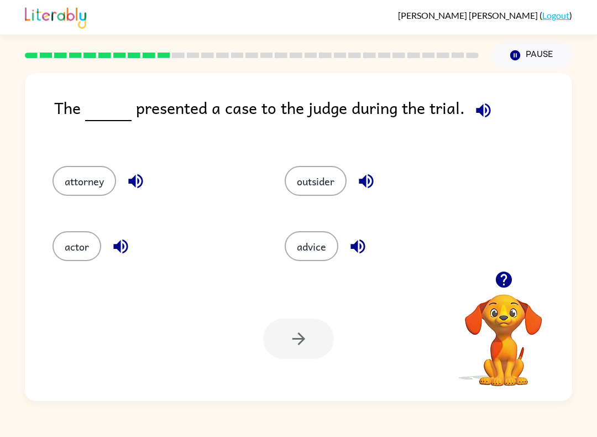
click at [79, 181] on button "attorney" at bounding box center [85, 181] width 64 height 30
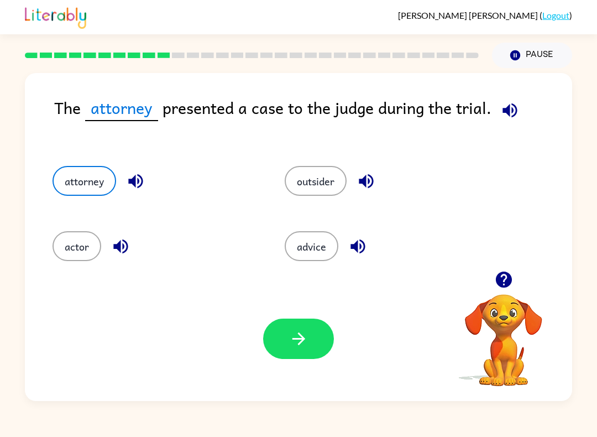
click at [298, 338] on icon "button" at bounding box center [298, 338] width 19 height 19
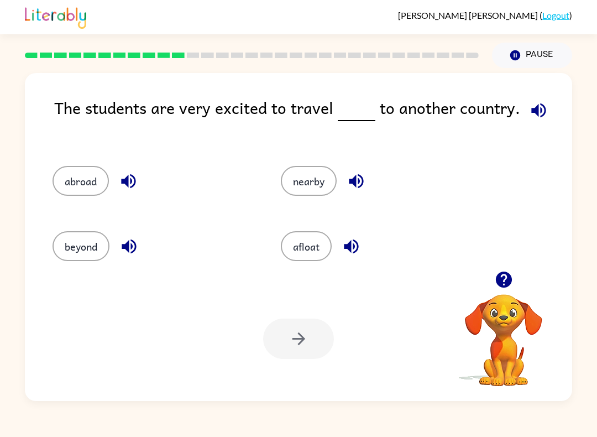
click at [310, 186] on button "nearby" at bounding box center [309, 181] width 56 height 30
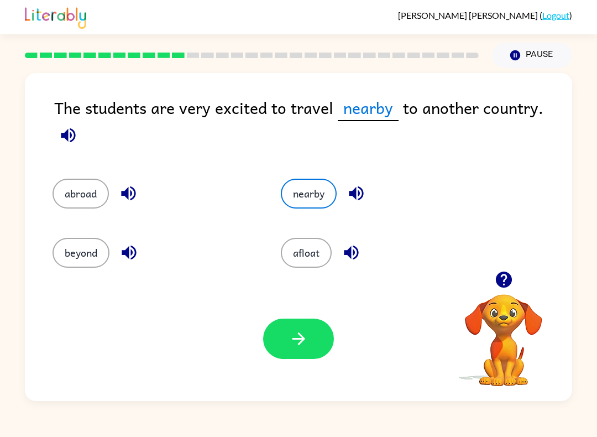
click at [300, 342] on icon "button" at bounding box center [298, 338] width 19 height 19
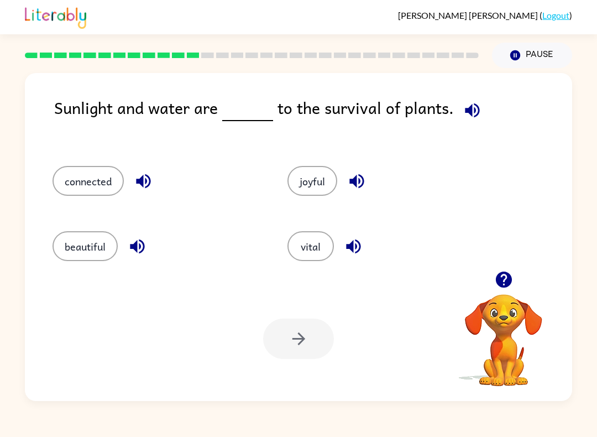
click at [83, 169] on button "connected" at bounding box center [88, 181] width 71 height 30
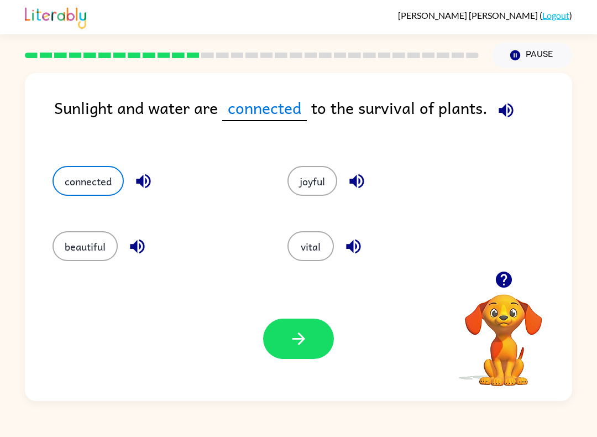
click at [306, 332] on icon "button" at bounding box center [298, 338] width 19 height 19
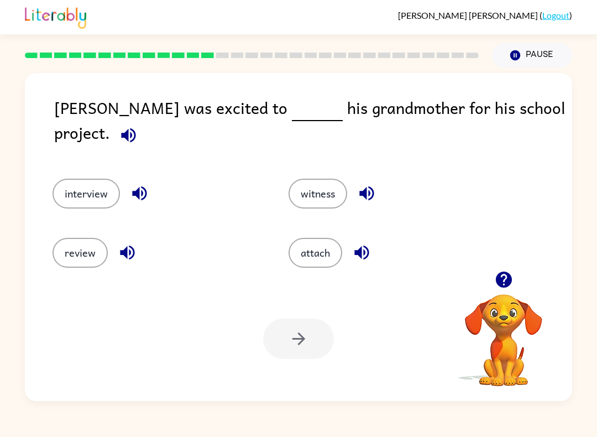
click at [74, 182] on button "interview" at bounding box center [86, 194] width 67 height 30
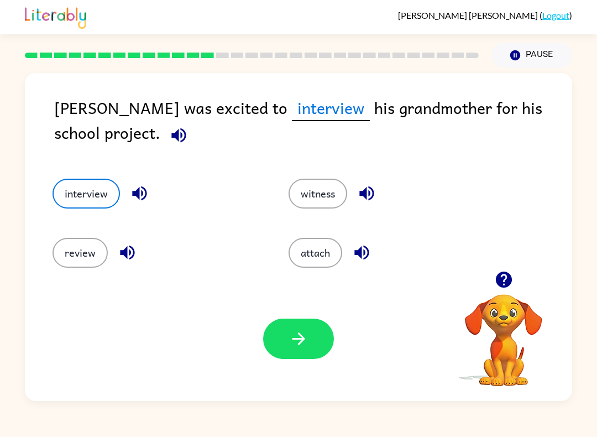
click at [300, 340] on icon "button" at bounding box center [298, 338] width 13 height 13
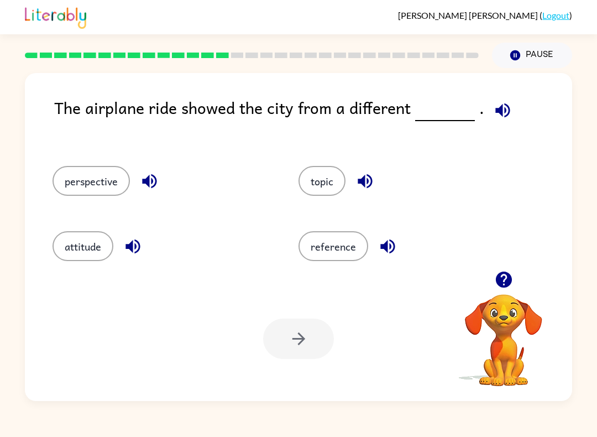
click at [68, 176] on button "perspective" at bounding box center [91, 181] width 77 height 30
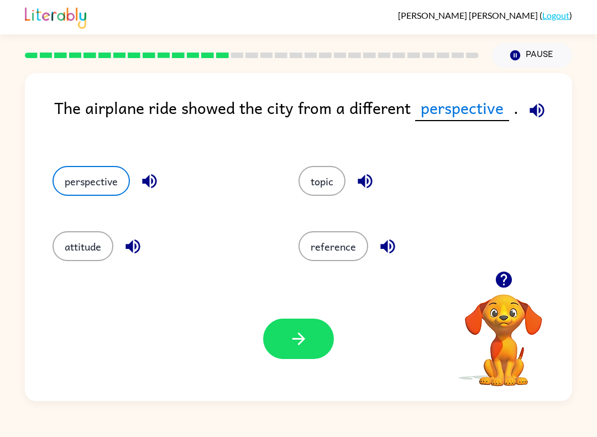
click at [291, 341] on icon "button" at bounding box center [298, 338] width 19 height 19
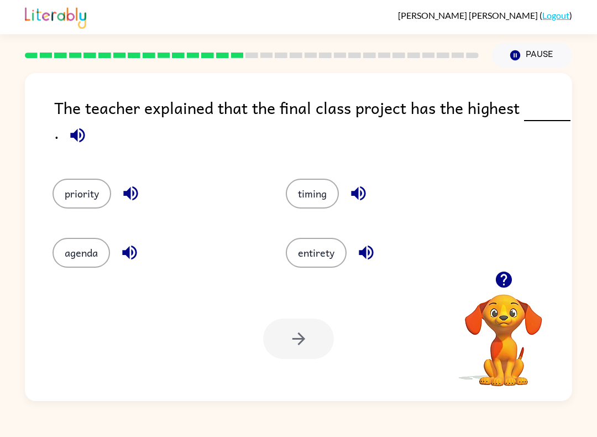
click at [84, 193] on button "priority" at bounding box center [82, 194] width 59 height 30
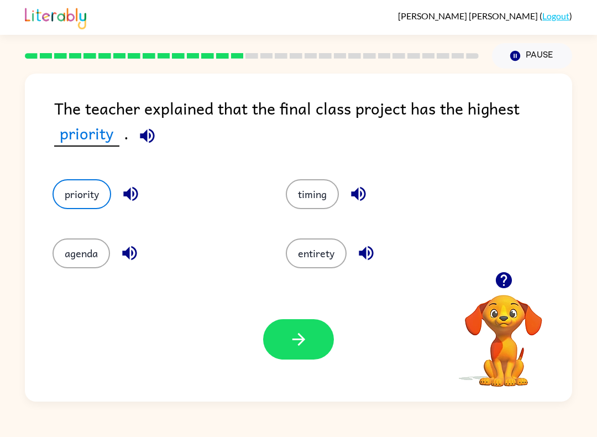
click at [287, 335] on button "button" at bounding box center [298, 339] width 71 height 40
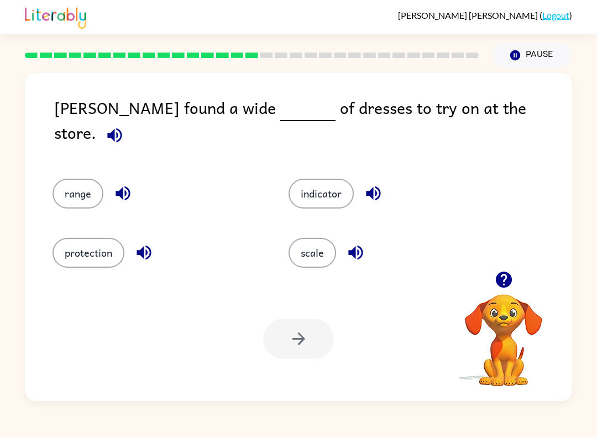
click at [306, 250] on button "scale" at bounding box center [313, 253] width 48 height 30
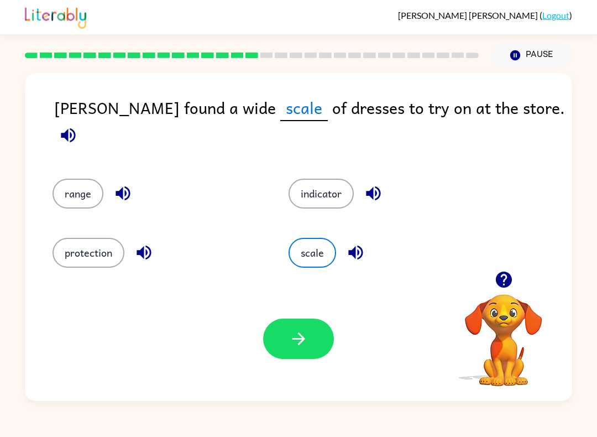
click at [295, 324] on button "button" at bounding box center [298, 339] width 71 height 40
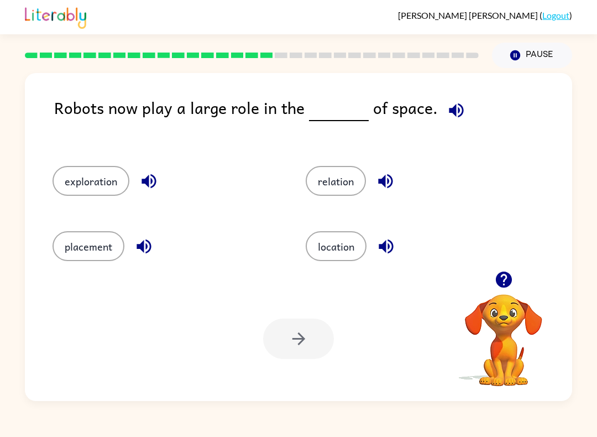
click at [338, 256] on button "location" at bounding box center [336, 246] width 61 height 30
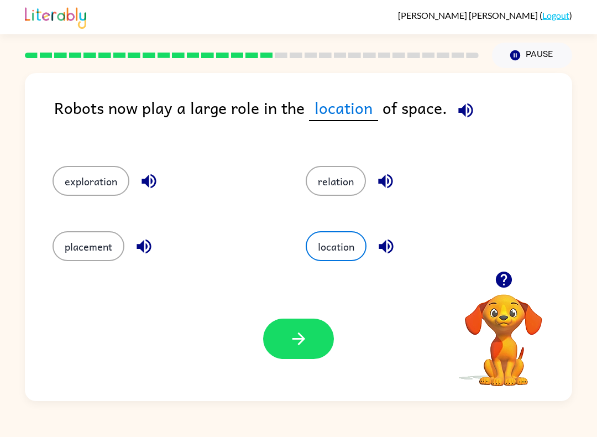
click at [298, 346] on icon "button" at bounding box center [298, 338] width 19 height 19
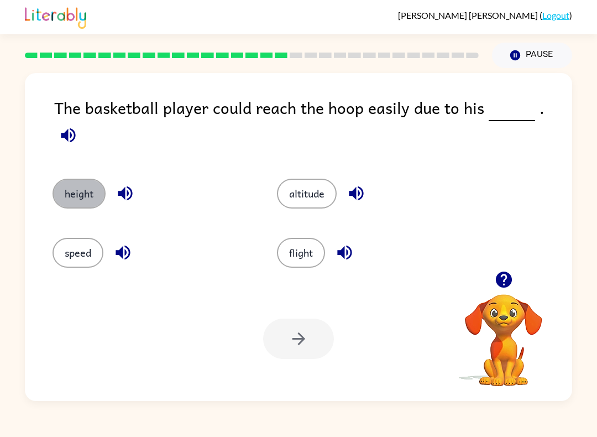
click at [81, 180] on button "height" at bounding box center [79, 194] width 53 height 30
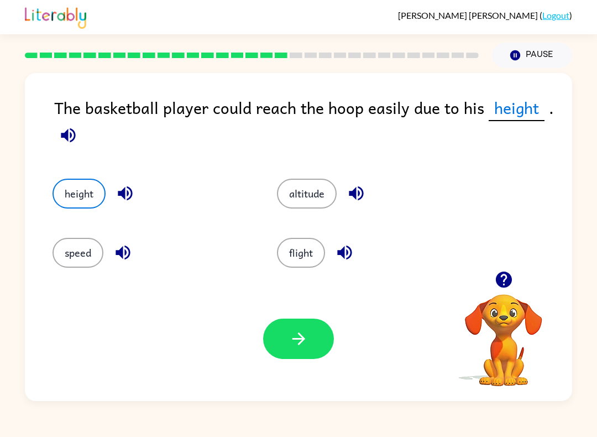
click at [299, 195] on button "altitude" at bounding box center [307, 194] width 60 height 30
click at [311, 319] on button "button" at bounding box center [298, 339] width 71 height 40
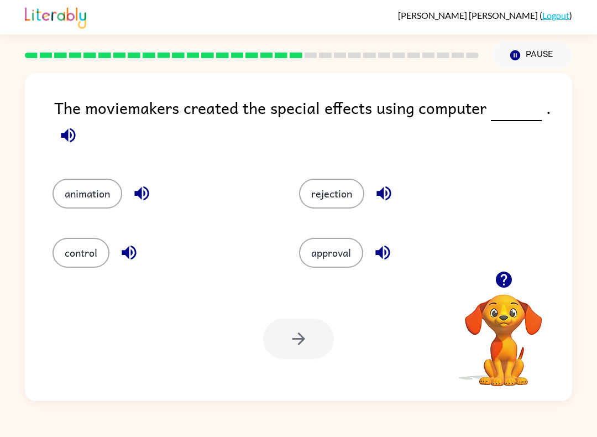
click at [331, 188] on button "rejection" at bounding box center [331, 194] width 65 height 30
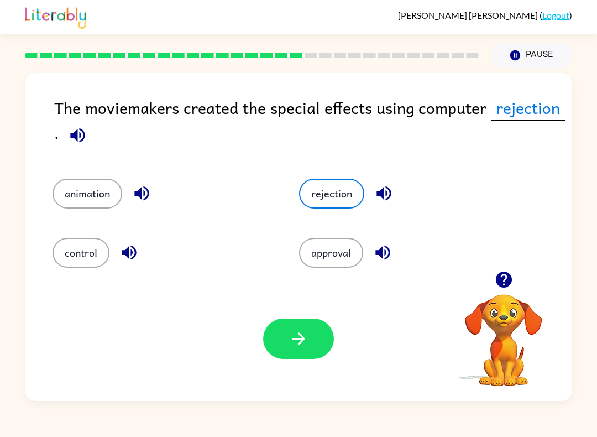
click at [310, 346] on button "button" at bounding box center [298, 339] width 71 height 40
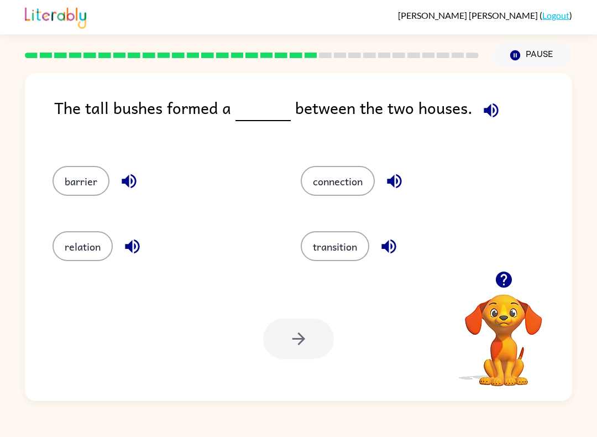
click at [83, 180] on button "barrier" at bounding box center [81, 181] width 57 height 30
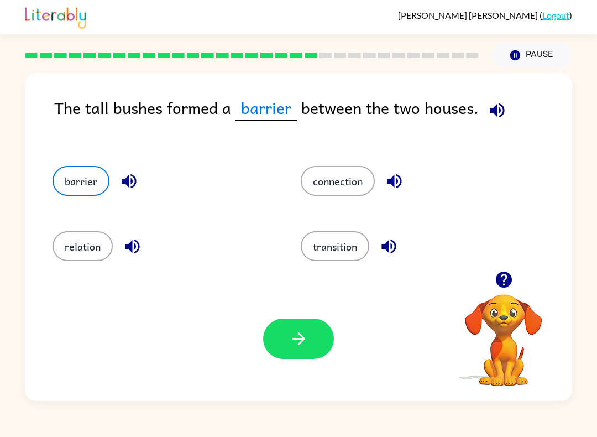
click at [306, 353] on button "button" at bounding box center [298, 339] width 71 height 40
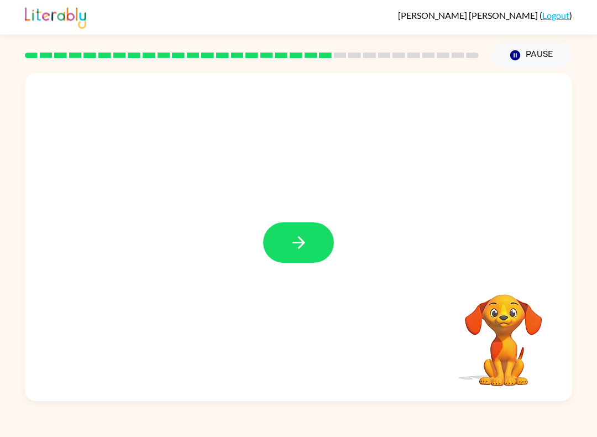
click at [287, 236] on button "button" at bounding box center [298, 242] width 71 height 40
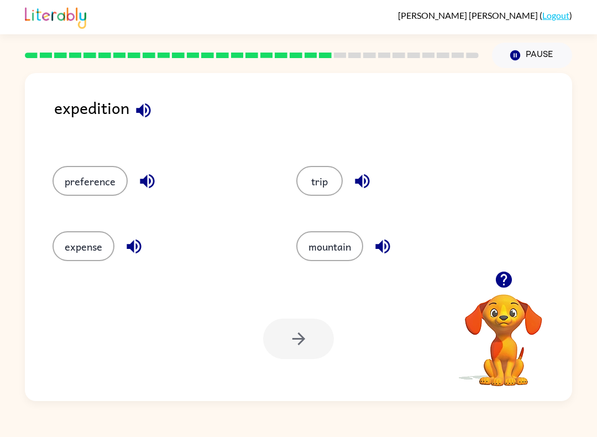
click at [318, 181] on button "trip" at bounding box center [320, 181] width 46 height 30
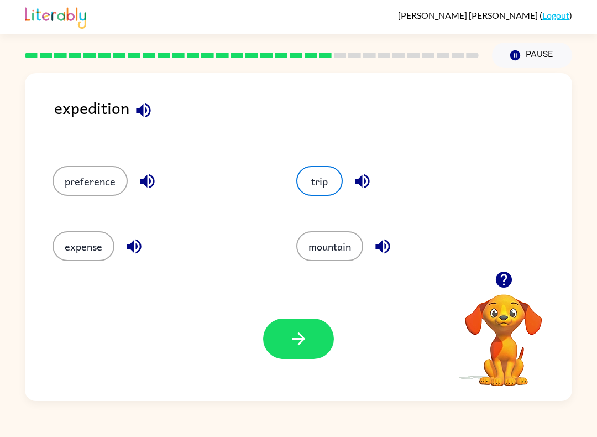
click at [287, 344] on button "button" at bounding box center [298, 339] width 71 height 40
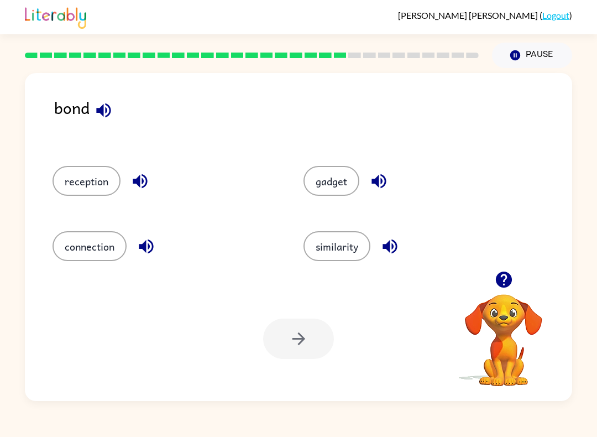
click at [331, 187] on button "gadget" at bounding box center [332, 181] width 56 height 30
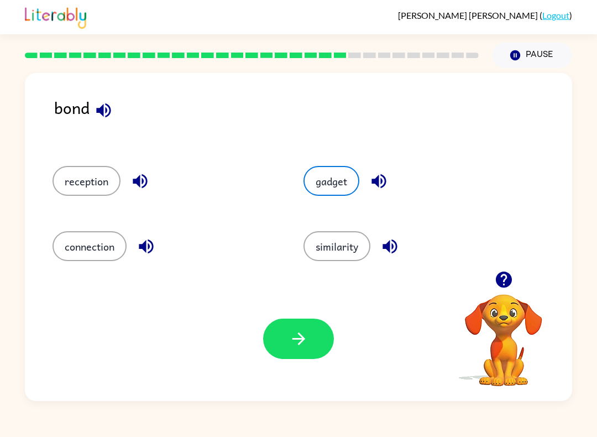
click at [280, 340] on button "button" at bounding box center [298, 339] width 71 height 40
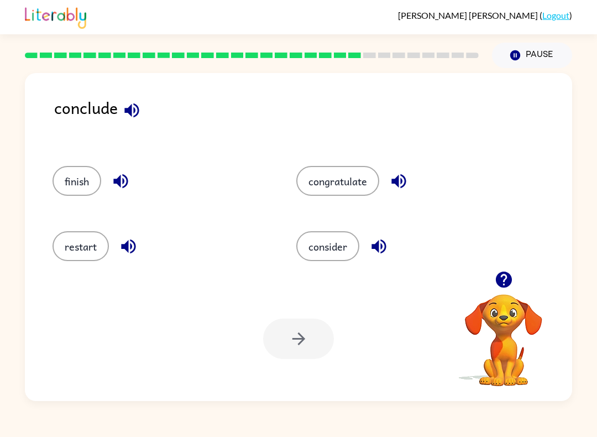
click at [327, 246] on button "consider" at bounding box center [328, 246] width 63 height 30
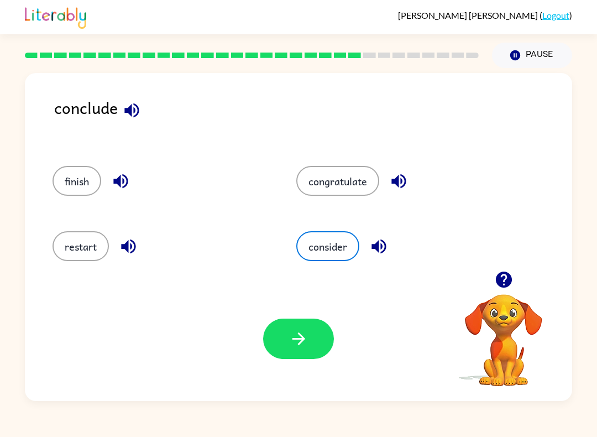
click at [295, 344] on icon "button" at bounding box center [298, 338] width 19 height 19
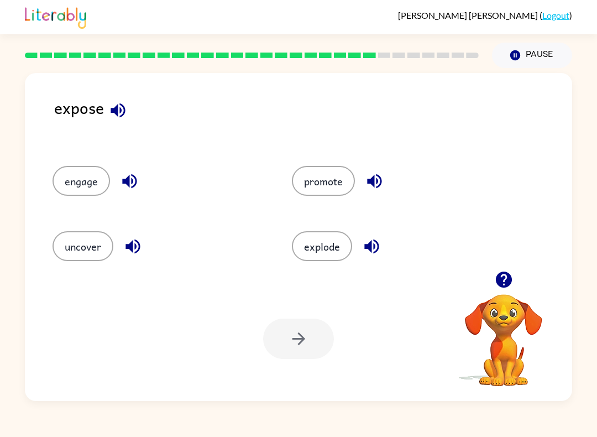
click at [304, 246] on button "explode" at bounding box center [322, 246] width 60 height 30
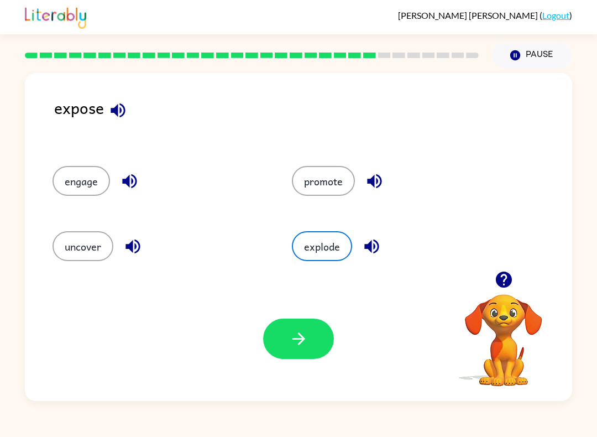
click at [295, 337] on icon "button" at bounding box center [298, 338] width 19 height 19
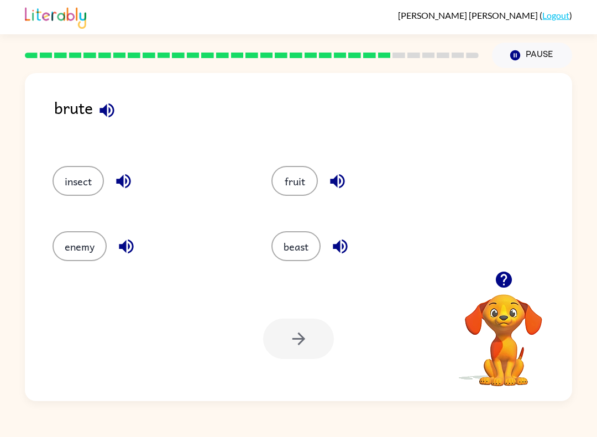
click at [78, 252] on button "enemy" at bounding box center [80, 246] width 54 height 30
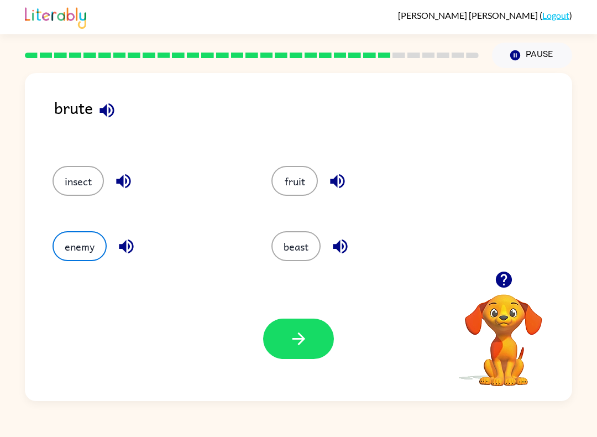
click at [314, 335] on button "button" at bounding box center [298, 339] width 71 height 40
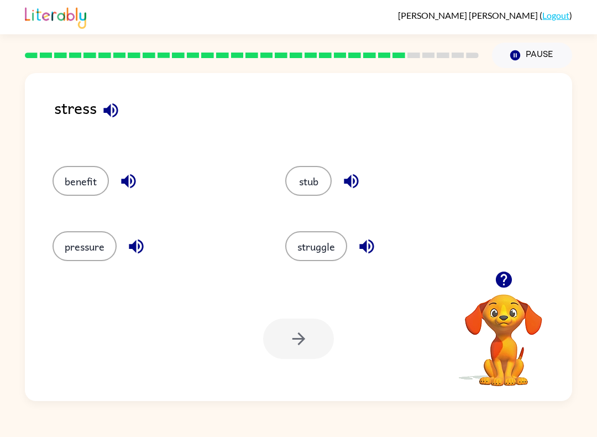
click at [77, 248] on button "pressure" at bounding box center [85, 246] width 64 height 30
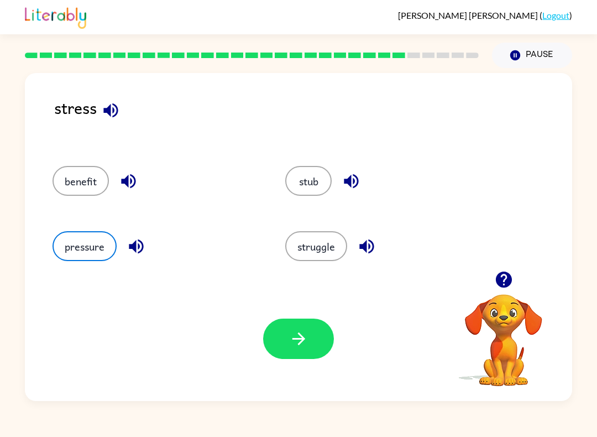
click at [292, 339] on icon "button" at bounding box center [298, 338] width 19 height 19
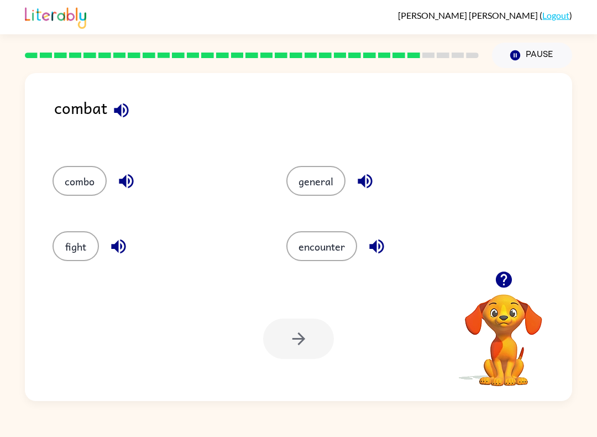
click at [71, 250] on button "fight" at bounding box center [76, 246] width 46 height 30
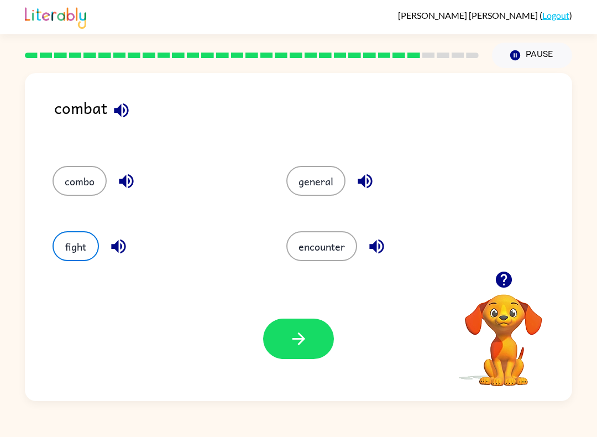
click at [315, 319] on button "button" at bounding box center [298, 339] width 71 height 40
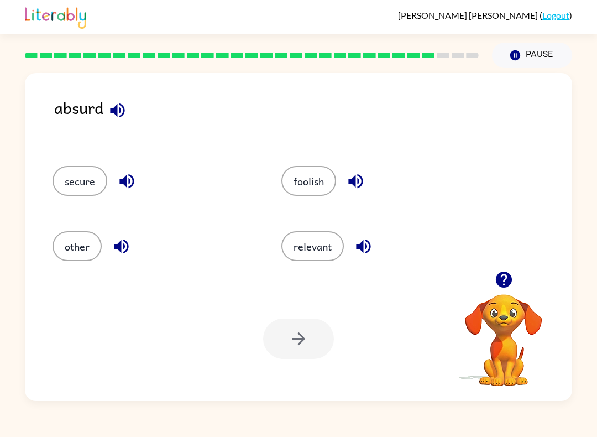
click at [316, 248] on button "relevant" at bounding box center [313, 246] width 63 height 30
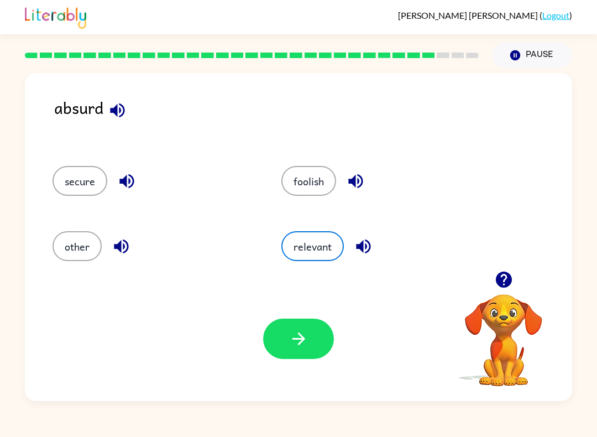
click at [329, 332] on button "button" at bounding box center [298, 339] width 71 height 40
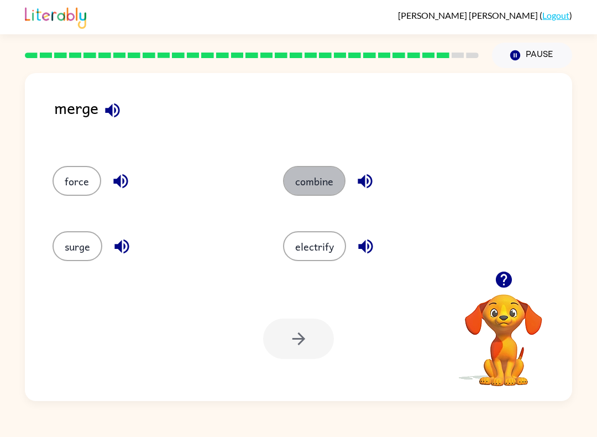
click at [306, 180] on button "combine" at bounding box center [314, 181] width 63 height 30
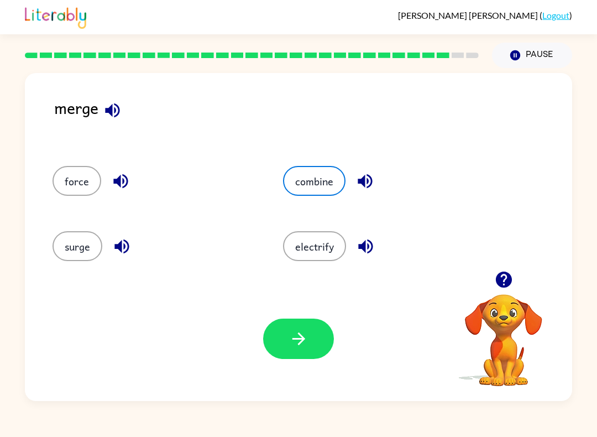
click at [305, 337] on icon "button" at bounding box center [298, 338] width 19 height 19
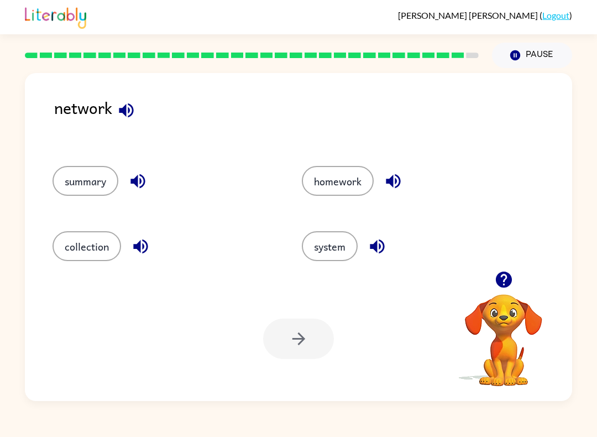
click at [331, 253] on button "system" at bounding box center [330, 246] width 56 height 30
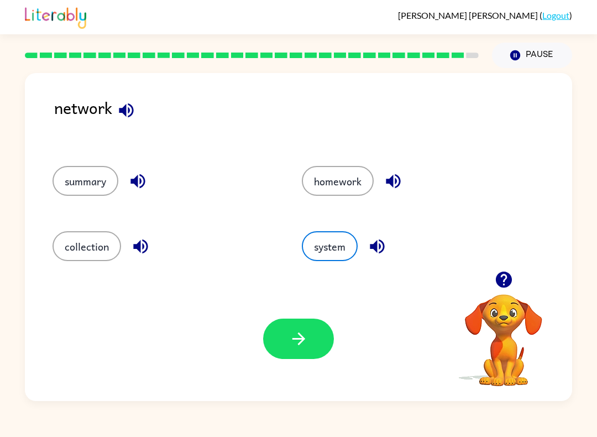
click at [287, 325] on button "button" at bounding box center [298, 339] width 71 height 40
